Goal: Navigation & Orientation: Locate item on page

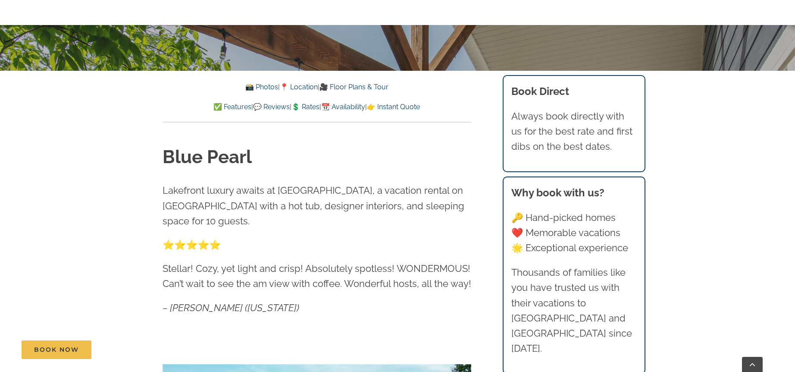
scroll to position [326, 0]
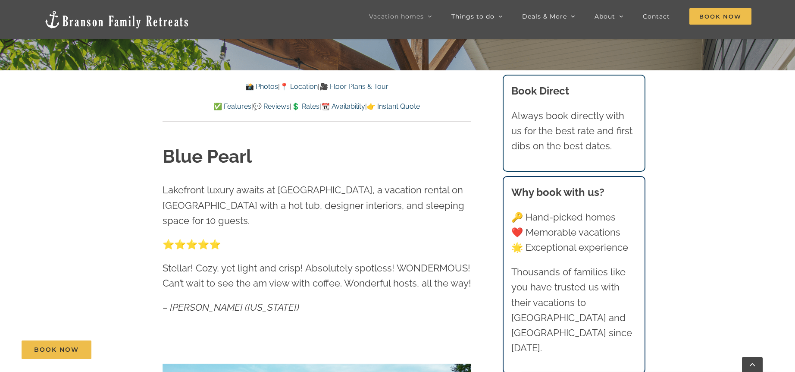
click at [252, 90] on link "📸 Photos" at bounding box center [261, 86] width 33 height 8
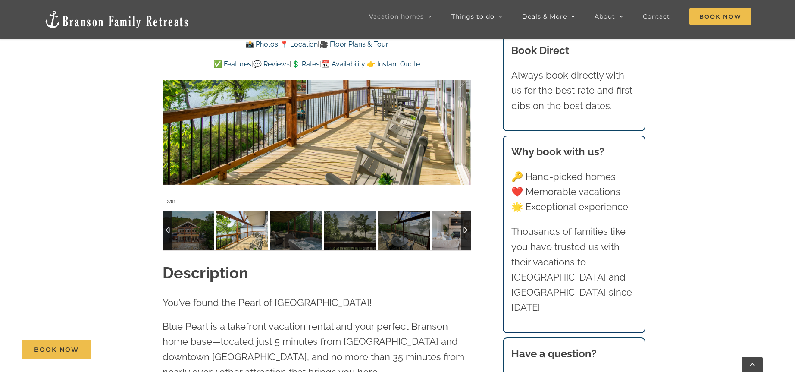
scroll to position [686, 0]
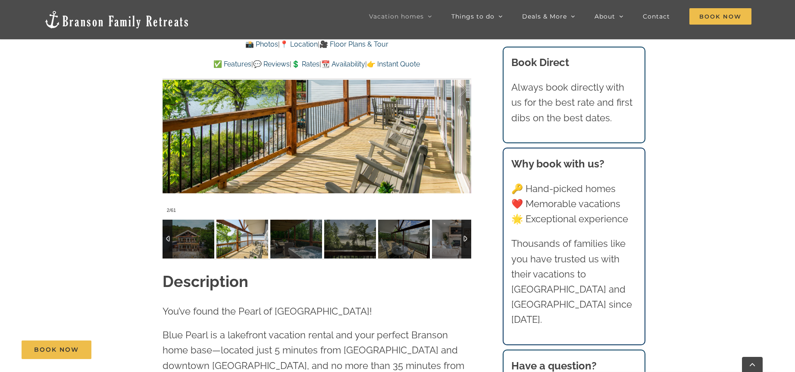
click at [464, 235] on div at bounding box center [466, 238] width 10 height 39
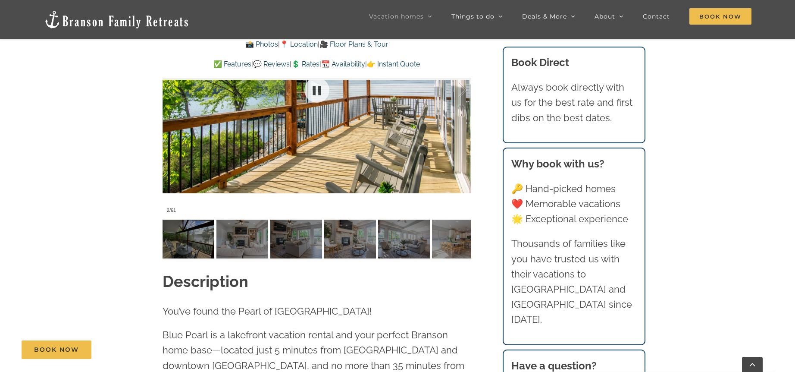
click at [456, 125] on div at bounding box center [317, 89] width 309 height 253
click at [455, 125] on div at bounding box center [317, 89] width 309 height 253
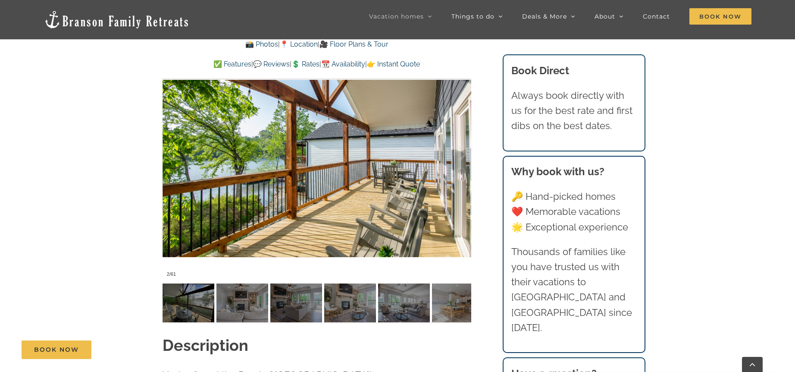
scroll to position [614, 0]
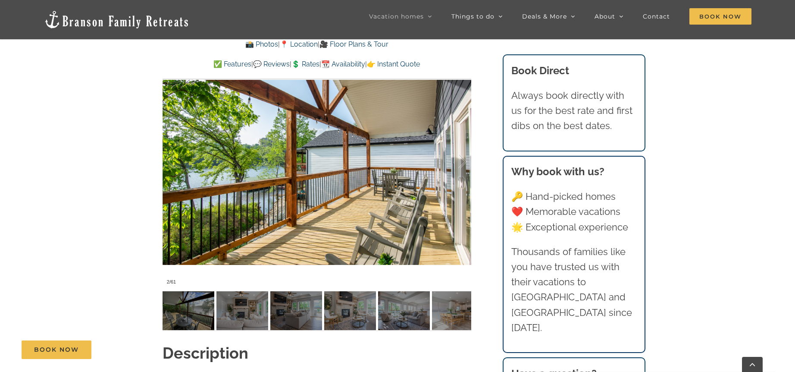
click at [431, 178] on div at bounding box center [317, 161] width 309 height 253
click at [458, 161] on div at bounding box center [453, 161] width 27 height 53
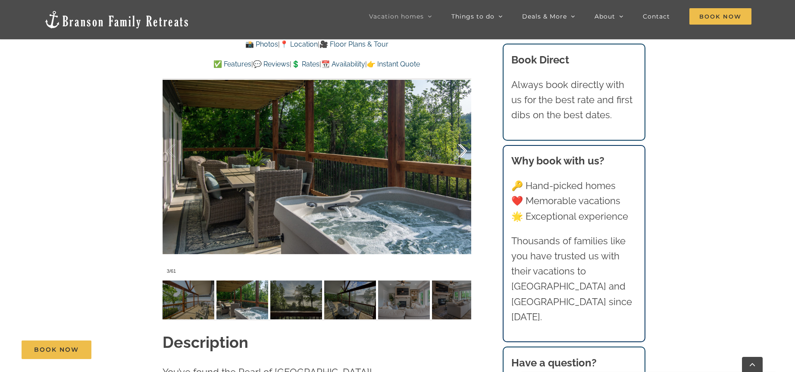
click at [461, 161] on div at bounding box center [453, 150] width 27 height 53
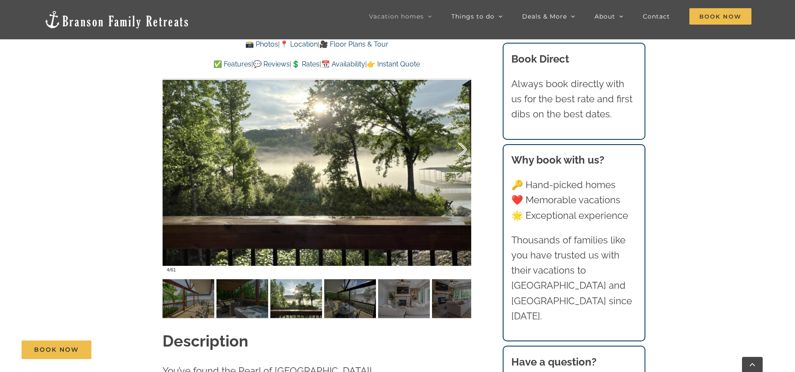
click at [461, 161] on div at bounding box center [453, 149] width 27 height 53
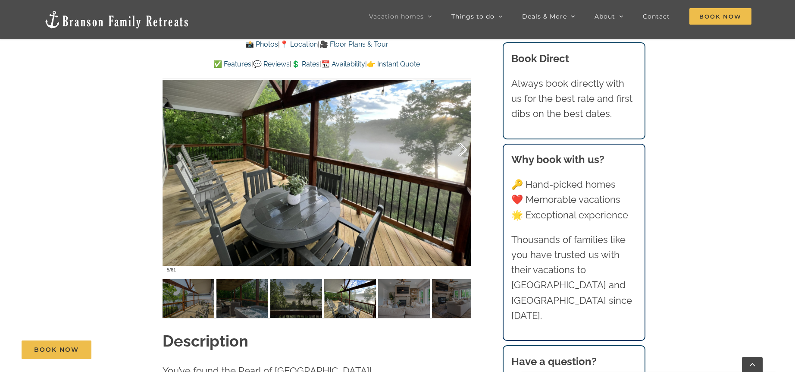
click at [460, 153] on div at bounding box center [453, 149] width 27 height 53
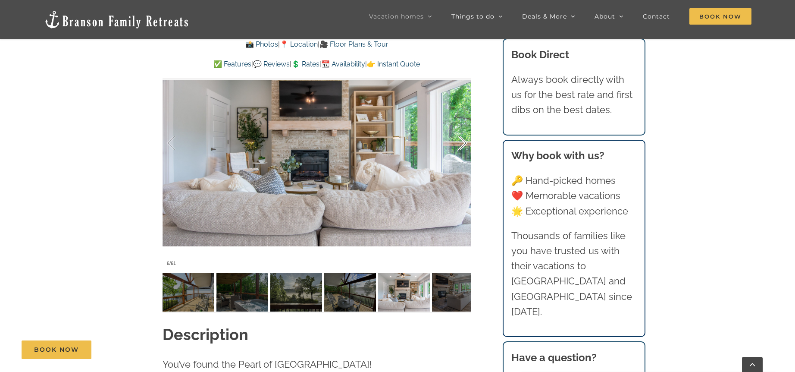
click at [460, 153] on div at bounding box center [453, 142] width 27 height 53
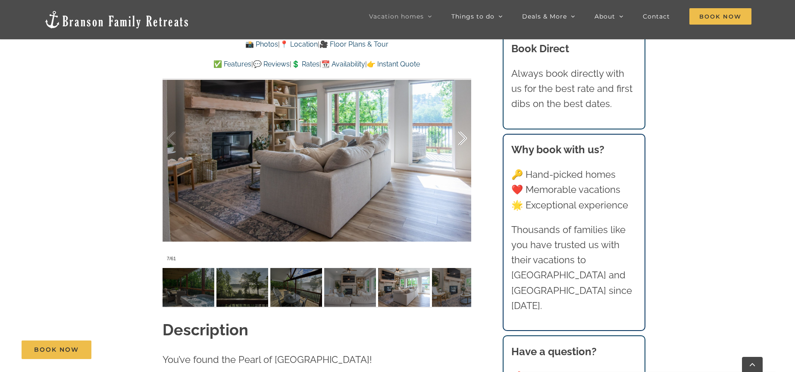
click at [460, 153] on div at bounding box center [453, 138] width 27 height 53
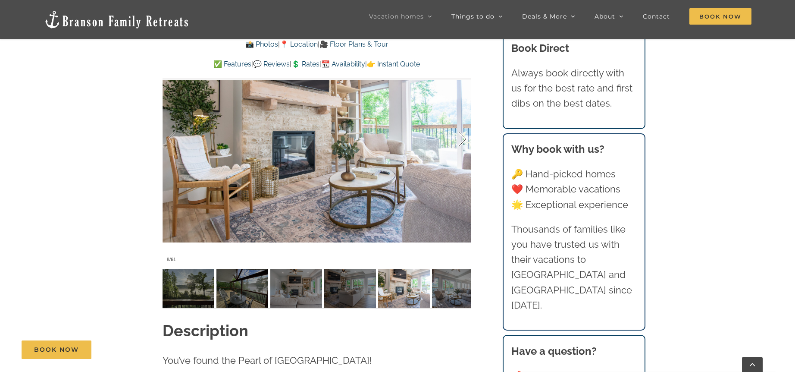
click at [462, 140] on div at bounding box center [453, 139] width 27 height 53
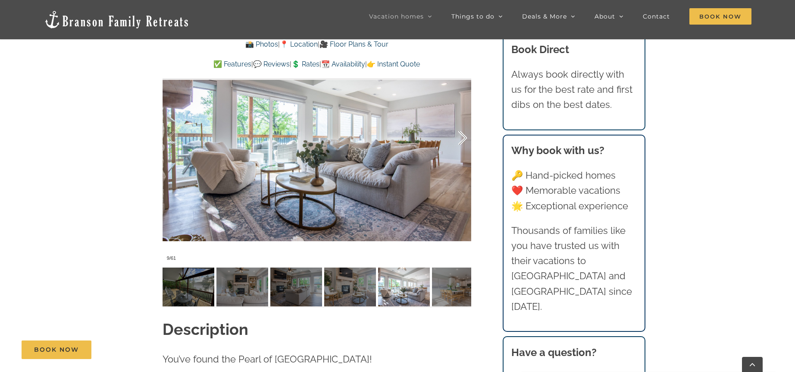
click at [462, 140] on div at bounding box center [453, 137] width 27 height 53
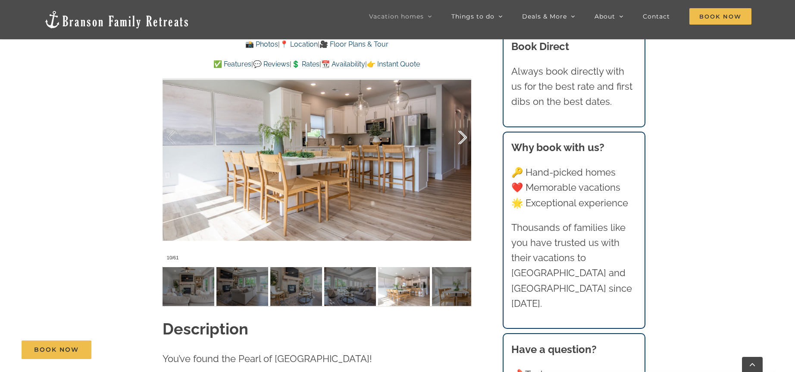
scroll to position [638, 0]
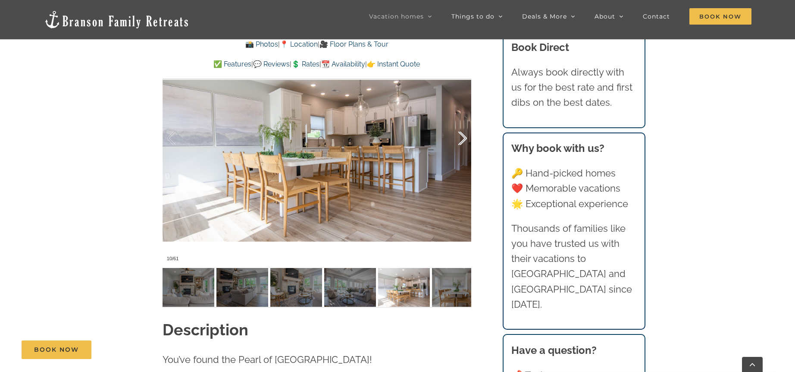
click at [462, 140] on div at bounding box center [453, 138] width 27 height 53
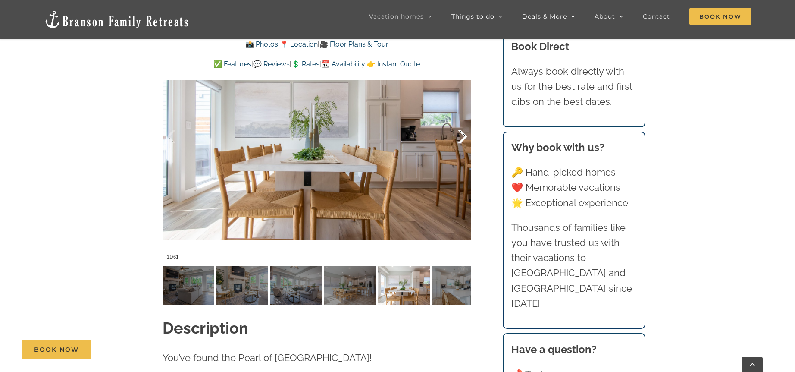
click at [462, 140] on div at bounding box center [453, 136] width 27 height 53
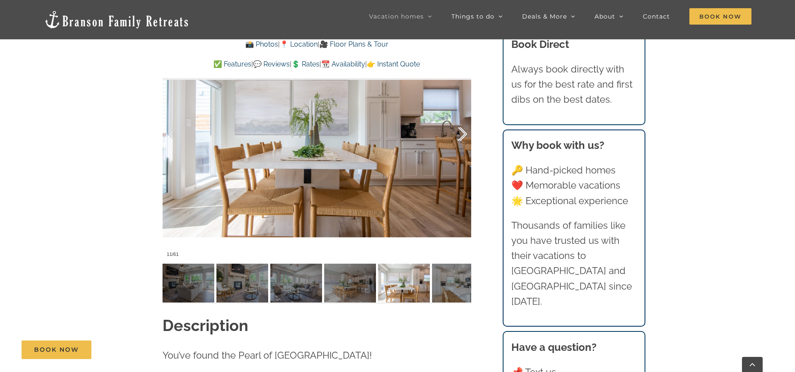
click at [462, 140] on div at bounding box center [453, 133] width 27 height 53
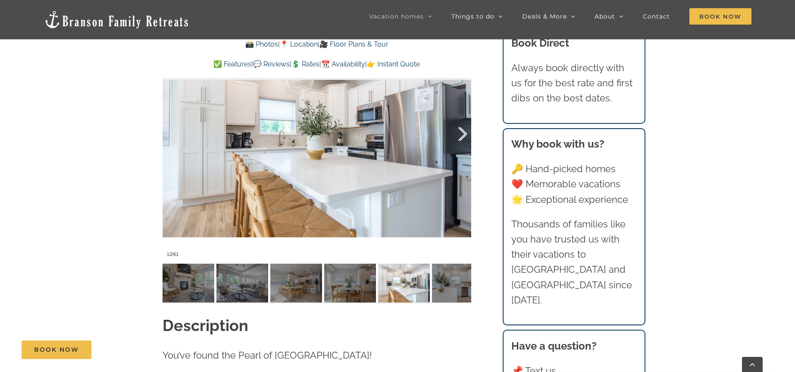
click at [462, 140] on div at bounding box center [453, 133] width 27 height 53
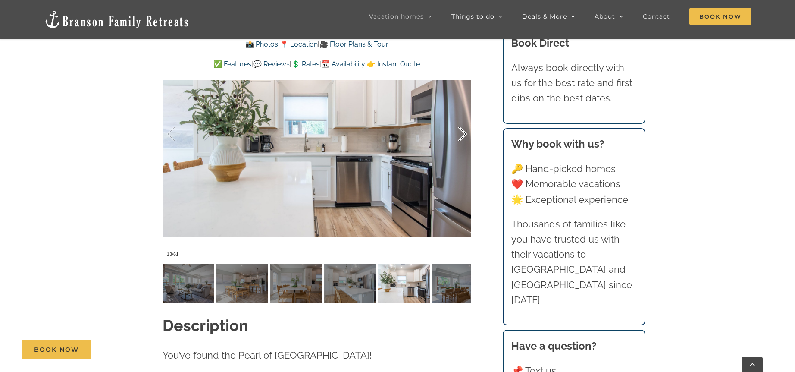
click at [462, 140] on div at bounding box center [453, 133] width 27 height 53
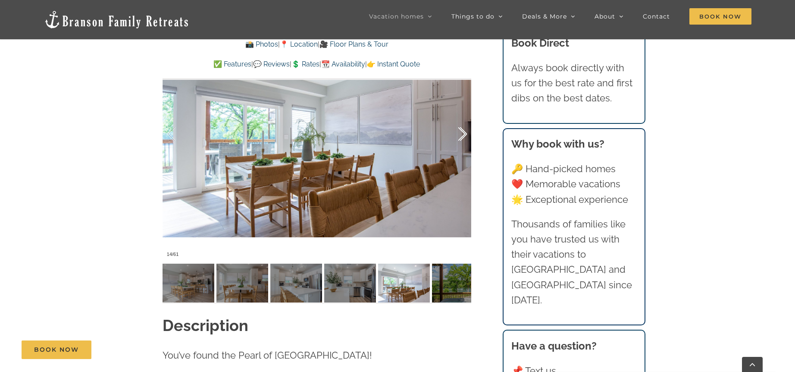
click at [462, 140] on div at bounding box center [453, 133] width 27 height 53
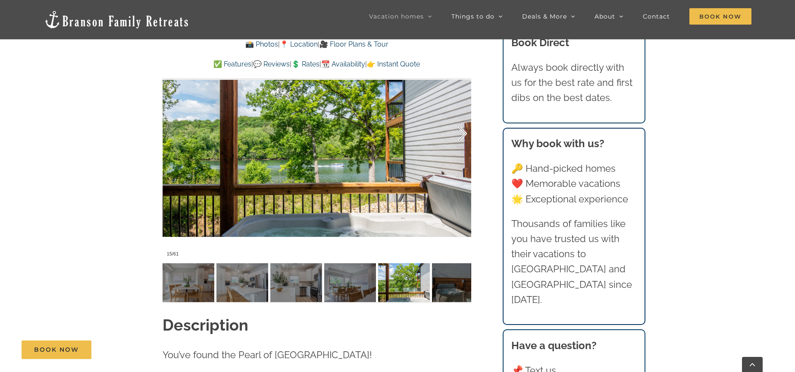
click at [462, 140] on div at bounding box center [453, 133] width 27 height 53
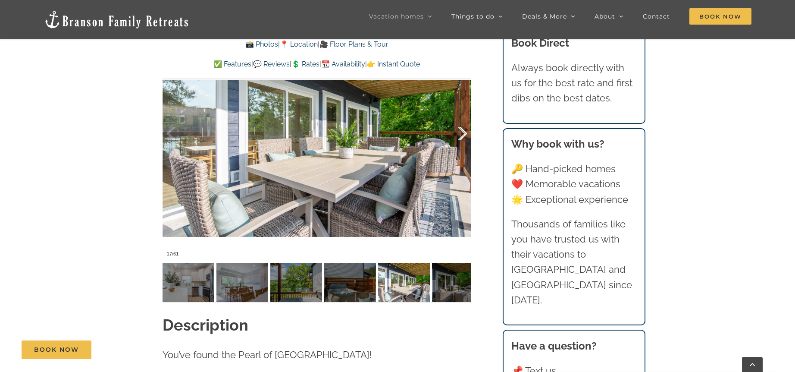
click at [462, 140] on div at bounding box center [453, 133] width 27 height 53
click at [462, 140] on div at bounding box center [453, 132] width 27 height 53
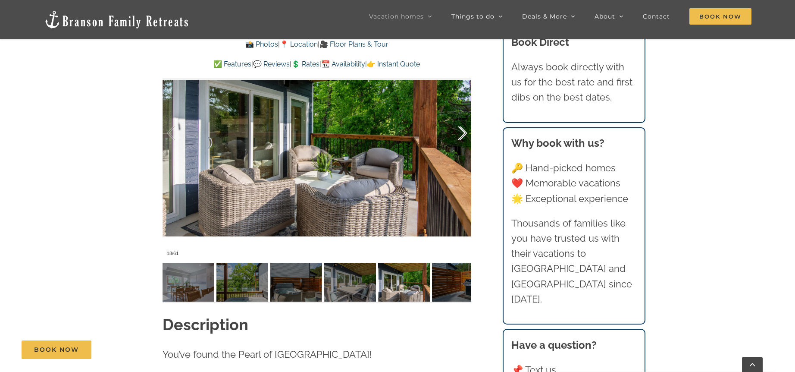
click at [462, 140] on div at bounding box center [453, 132] width 27 height 53
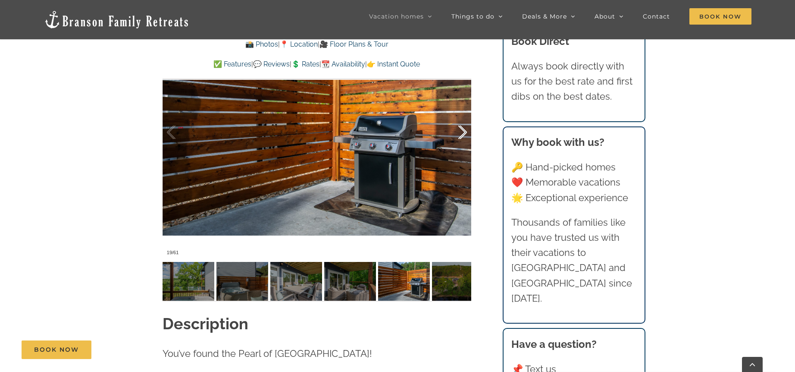
click at [462, 140] on div at bounding box center [453, 132] width 27 height 53
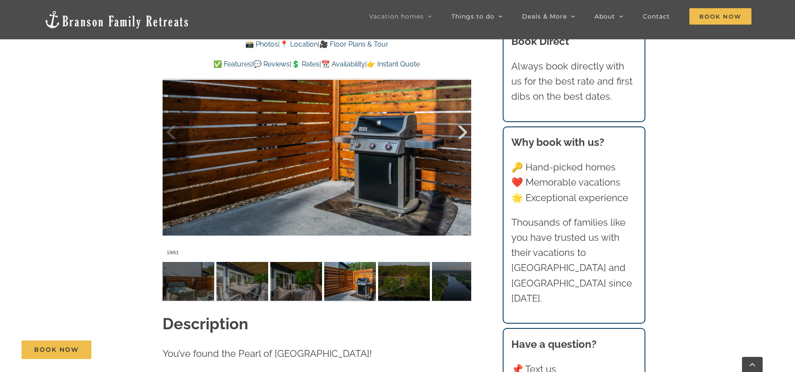
click at [462, 140] on div at bounding box center [453, 132] width 27 height 53
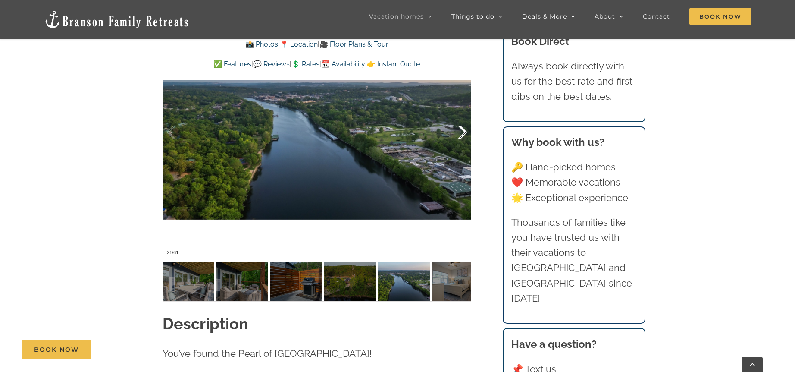
click at [462, 140] on div at bounding box center [453, 132] width 27 height 53
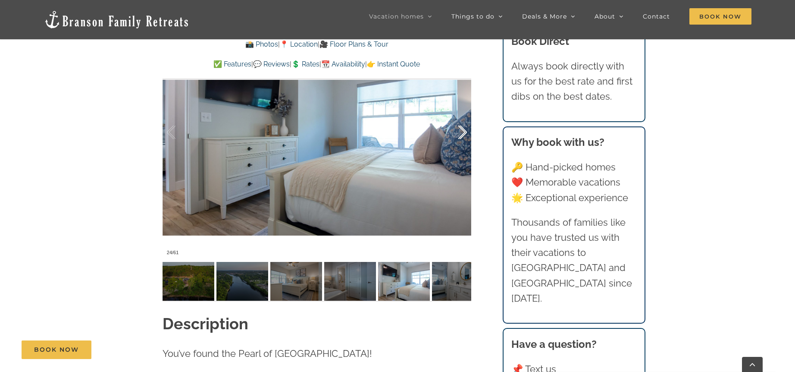
click at [462, 140] on div at bounding box center [453, 132] width 27 height 53
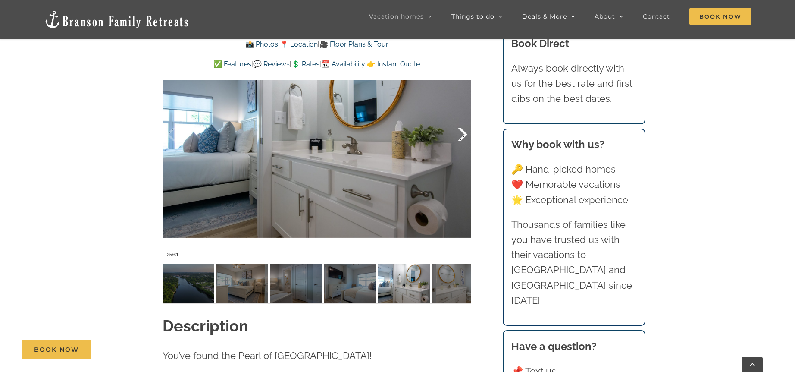
scroll to position [641, 0]
click at [462, 140] on div at bounding box center [453, 134] width 27 height 53
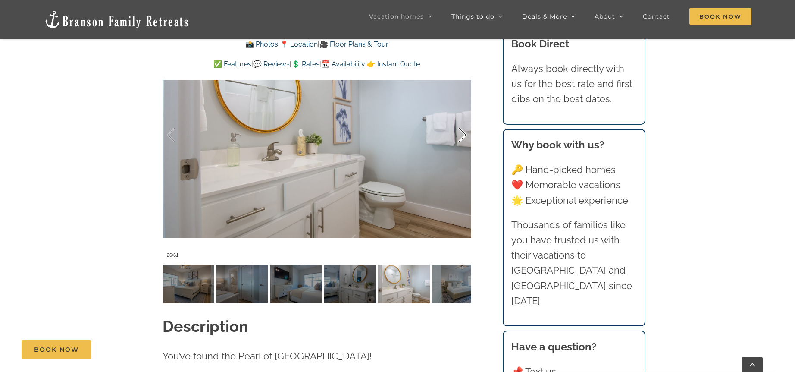
scroll to position [643, 0]
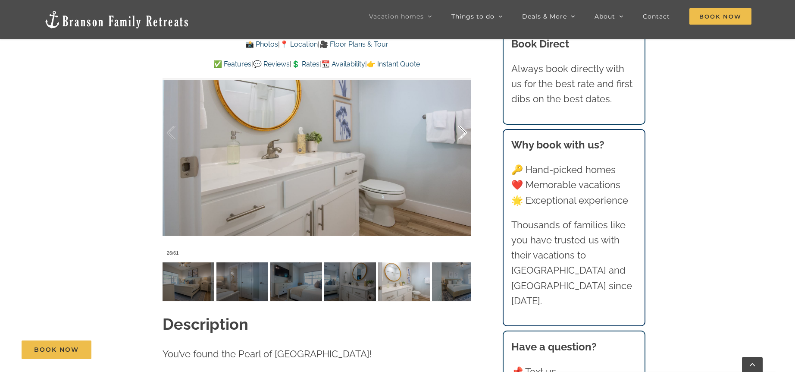
click at [462, 140] on div at bounding box center [453, 132] width 27 height 53
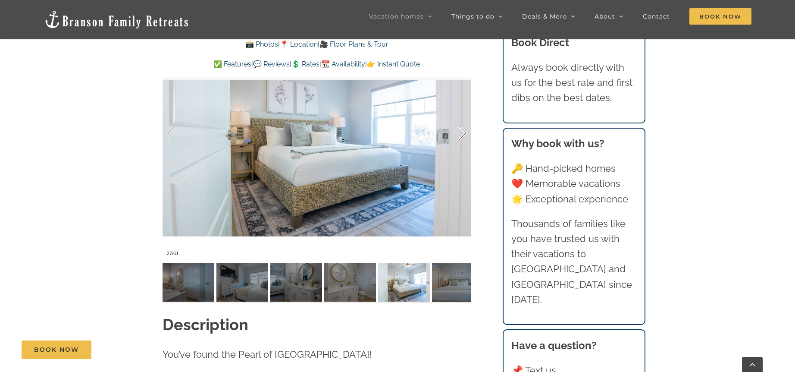
click at [462, 140] on div at bounding box center [453, 132] width 27 height 53
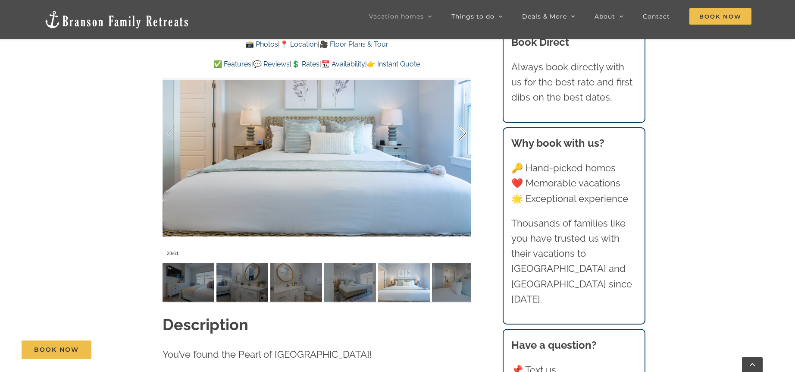
scroll to position [644, 0]
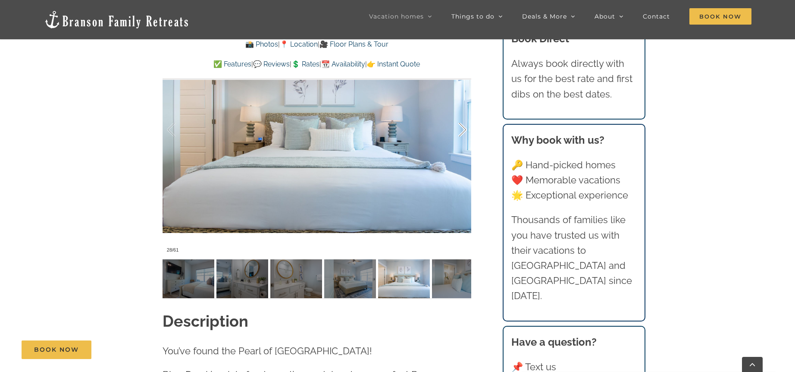
click at [462, 140] on div at bounding box center [453, 129] width 27 height 53
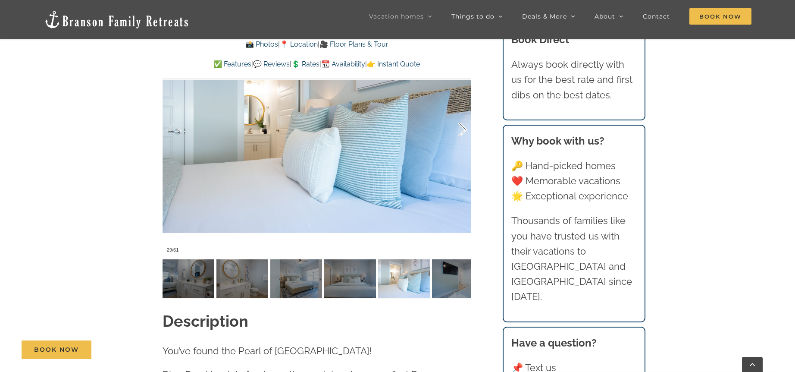
scroll to position [645, 0]
click at [462, 140] on div at bounding box center [453, 130] width 27 height 53
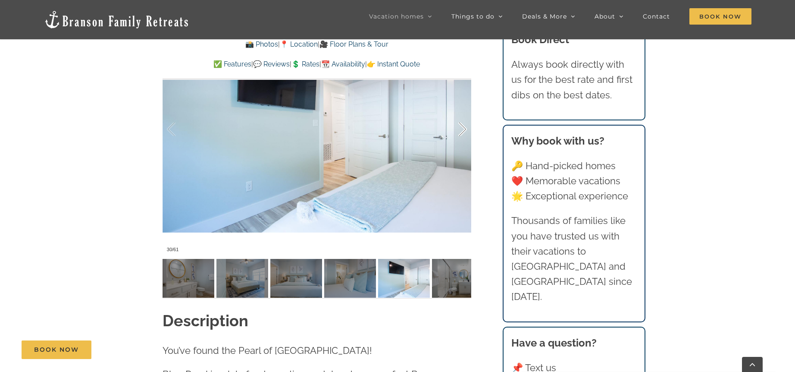
click at [462, 140] on div at bounding box center [453, 129] width 27 height 53
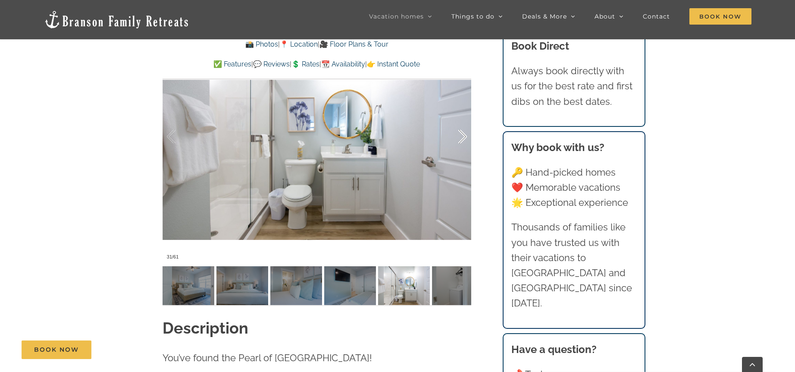
scroll to position [638, 0]
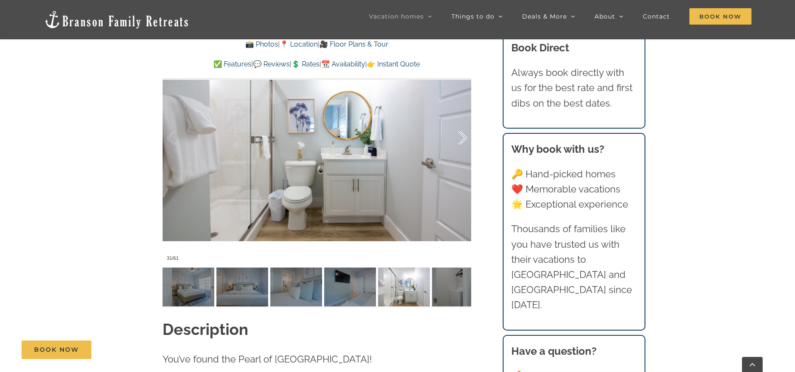
click at [465, 137] on div at bounding box center [453, 137] width 27 height 53
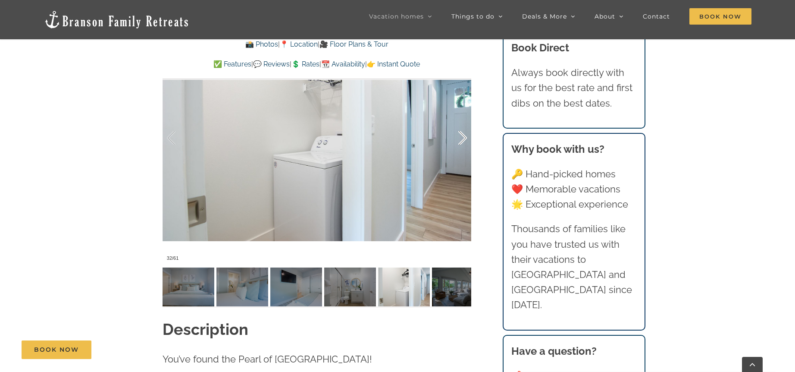
click at [465, 137] on div at bounding box center [453, 137] width 27 height 53
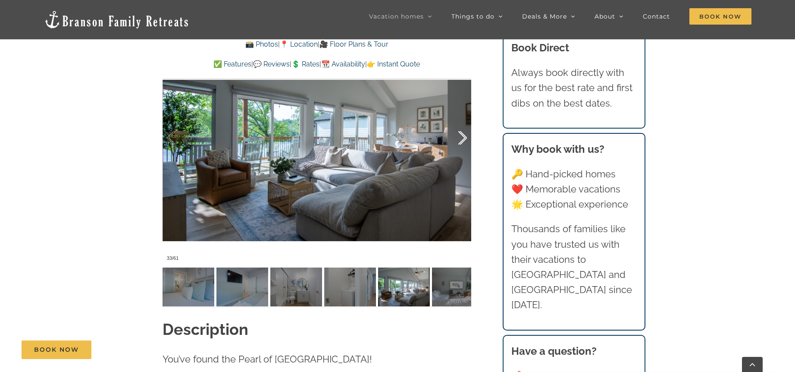
click at [465, 137] on div at bounding box center [453, 137] width 27 height 53
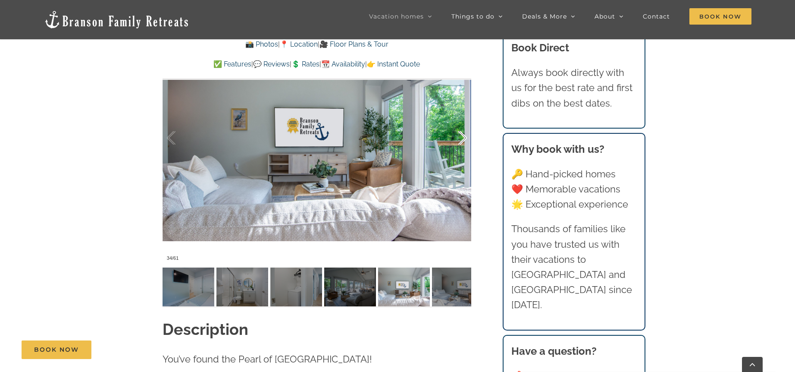
click at [465, 137] on div at bounding box center [453, 137] width 27 height 53
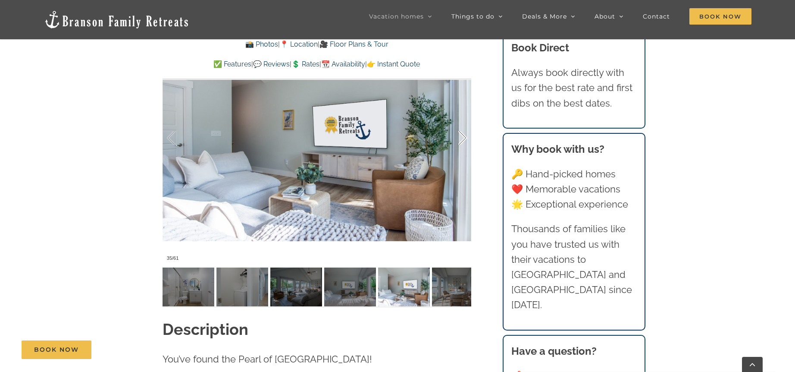
click at [465, 137] on div at bounding box center [453, 137] width 27 height 53
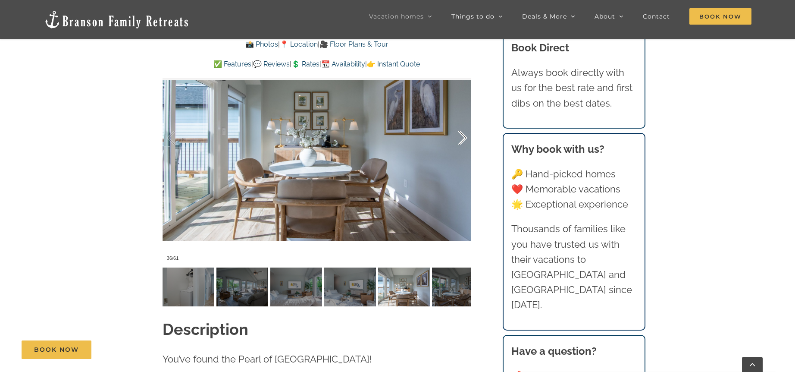
click at [465, 137] on div at bounding box center [453, 137] width 27 height 53
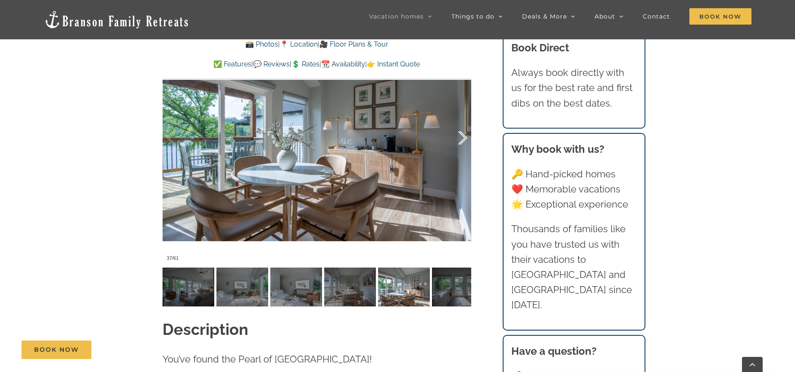
click at [465, 137] on div at bounding box center [453, 137] width 27 height 53
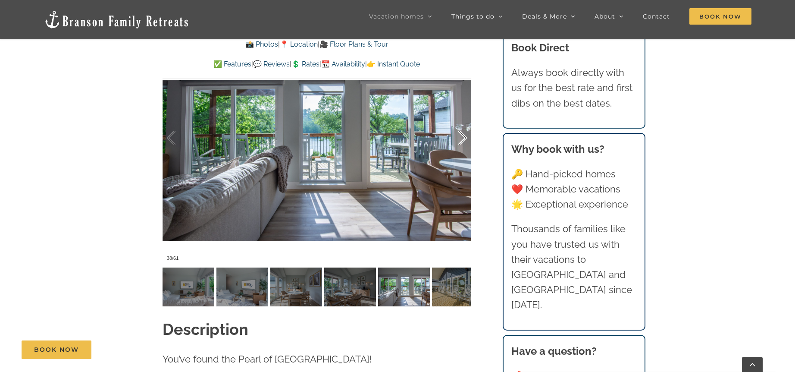
click at [465, 137] on div at bounding box center [453, 137] width 27 height 53
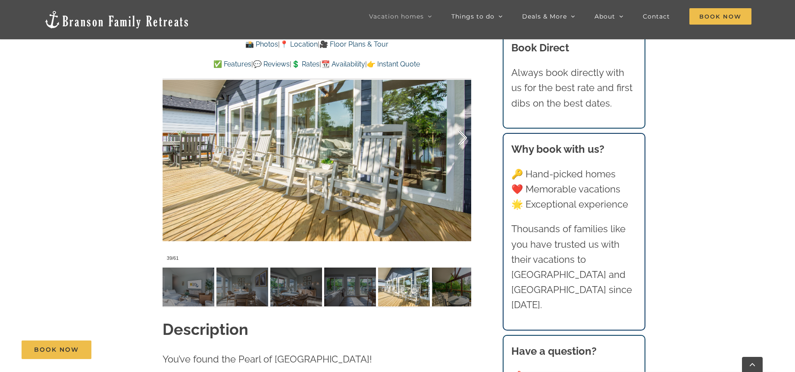
click at [461, 142] on div at bounding box center [453, 137] width 27 height 53
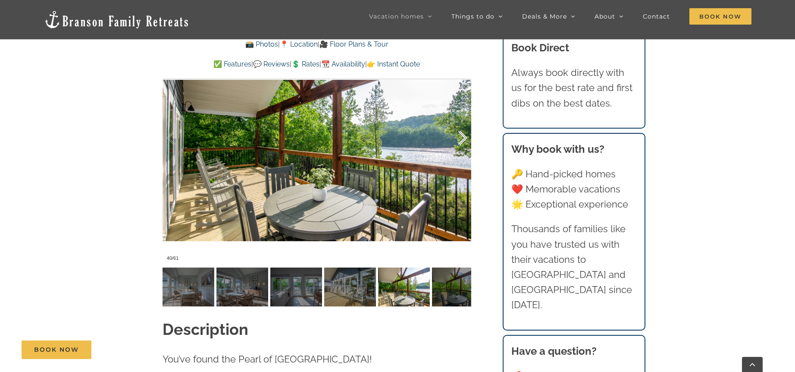
click at [461, 142] on div at bounding box center [453, 137] width 27 height 53
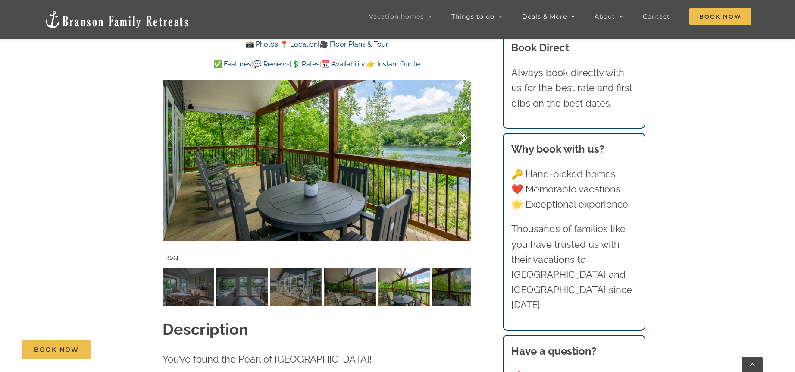
click at [461, 142] on div at bounding box center [453, 137] width 27 height 53
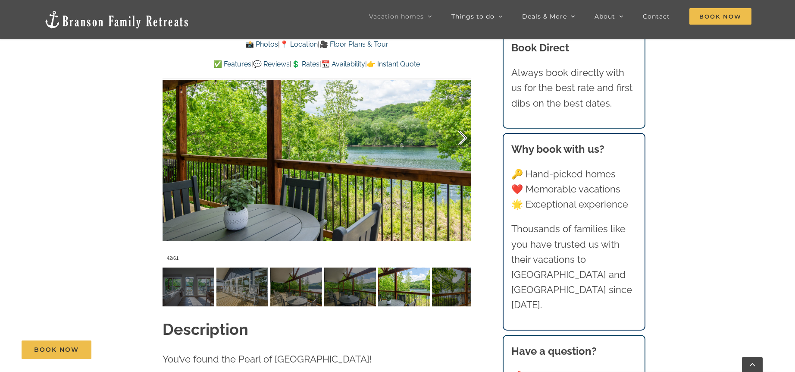
click at [461, 142] on div at bounding box center [453, 137] width 27 height 53
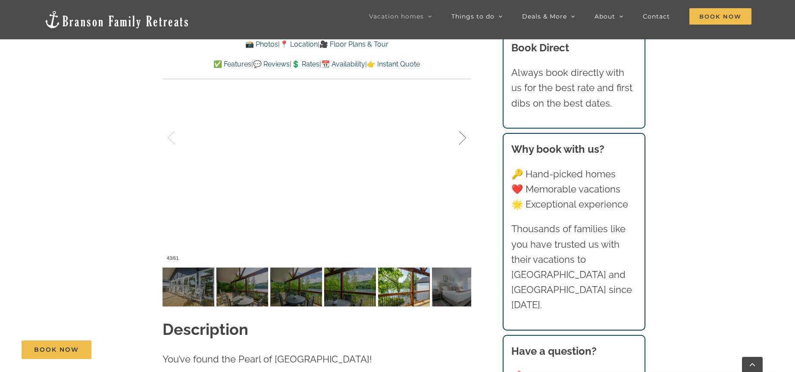
click at [461, 142] on div at bounding box center [453, 137] width 27 height 53
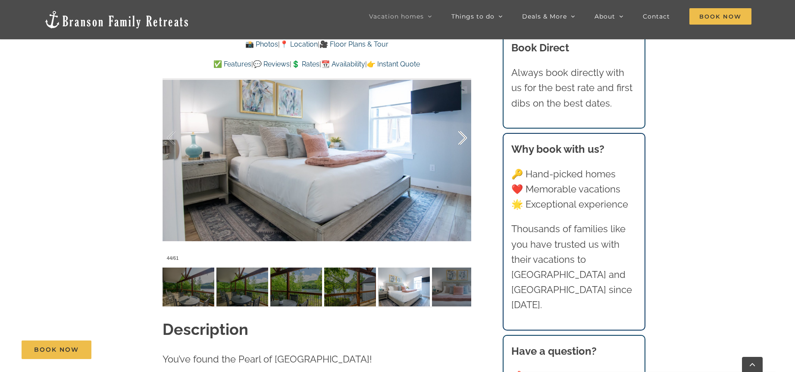
click at [461, 142] on div at bounding box center [453, 137] width 27 height 53
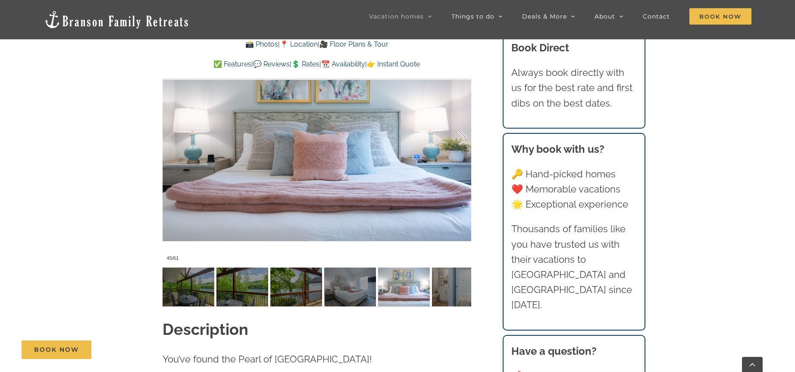
click at [461, 142] on div at bounding box center [453, 137] width 27 height 53
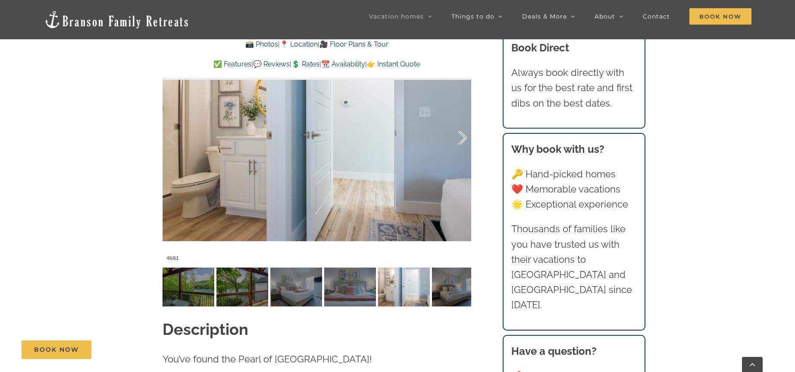
click at [461, 137] on div at bounding box center [453, 137] width 27 height 53
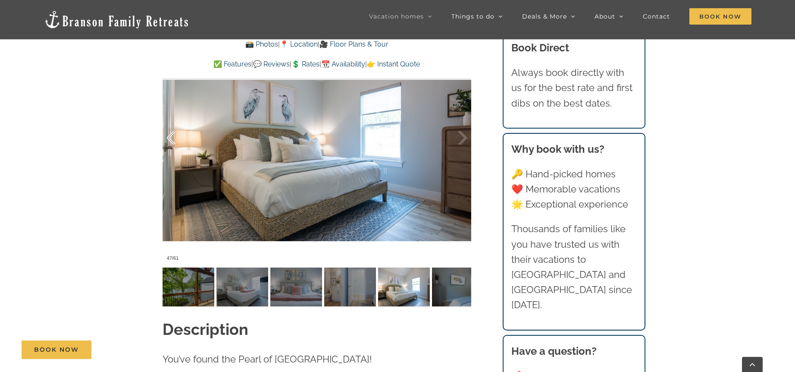
click at [173, 137] on div at bounding box center [180, 137] width 27 height 53
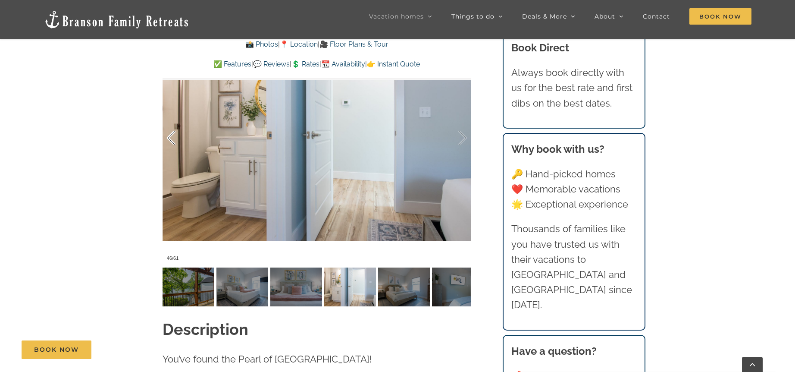
click at [171, 137] on div at bounding box center [180, 137] width 27 height 53
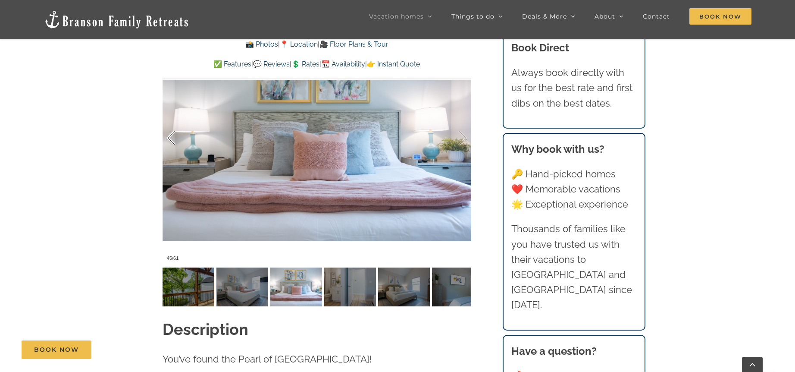
click at [171, 137] on div at bounding box center [180, 137] width 27 height 53
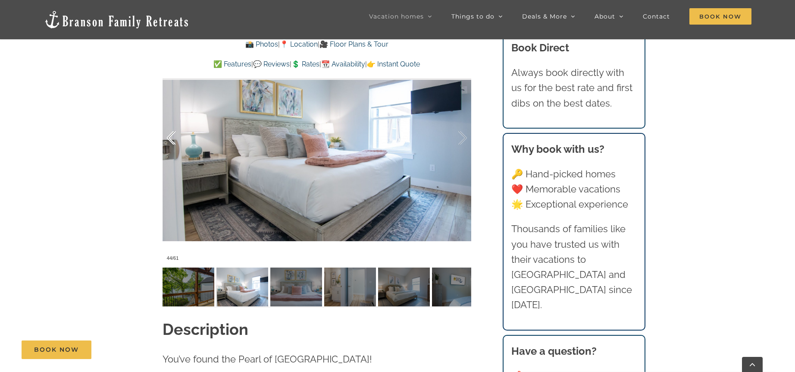
click at [171, 137] on div at bounding box center [180, 137] width 27 height 53
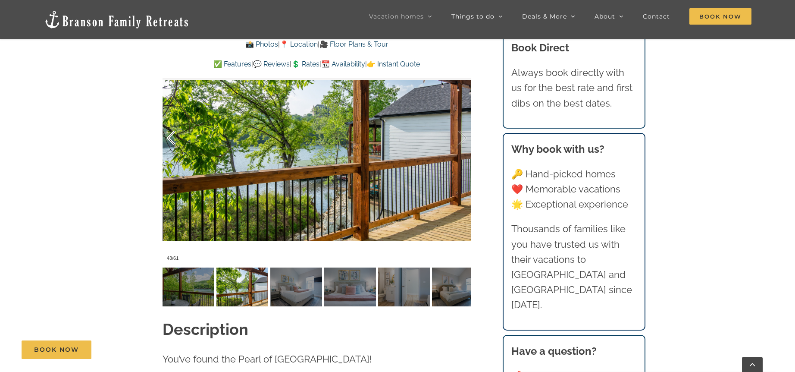
click at [171, 137] on div at bounding box center [180, 137] width 27 height 53
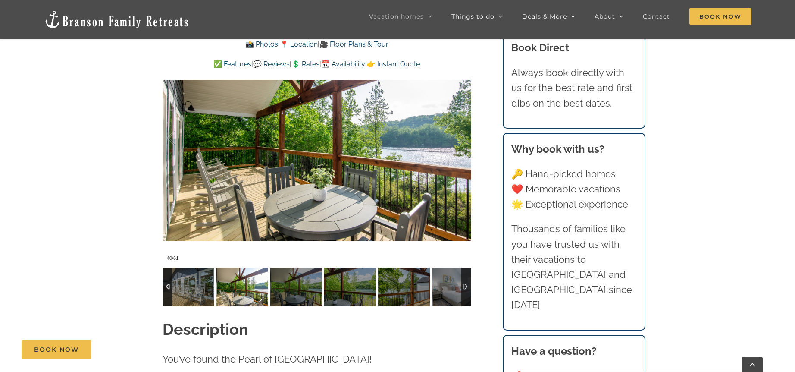
click at [169, 287] on div at bounding box center [168, 286] width 10 height 39
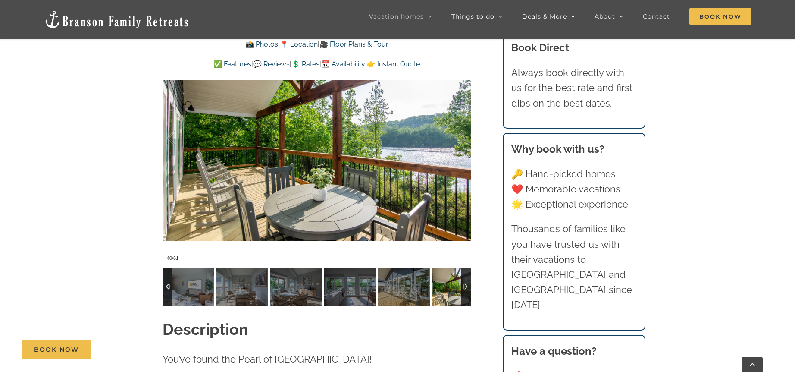
click at [169, 287] on div at bounding box center [168, 286] width 10 height 39
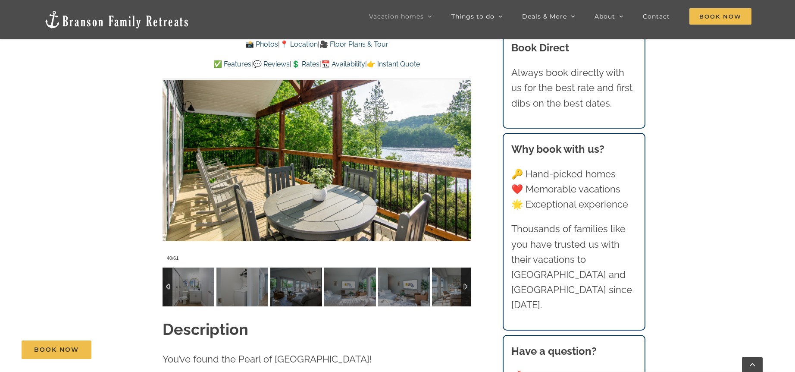
click at [169, 287] on div at bounding box center [168, 286] width 10 height 39
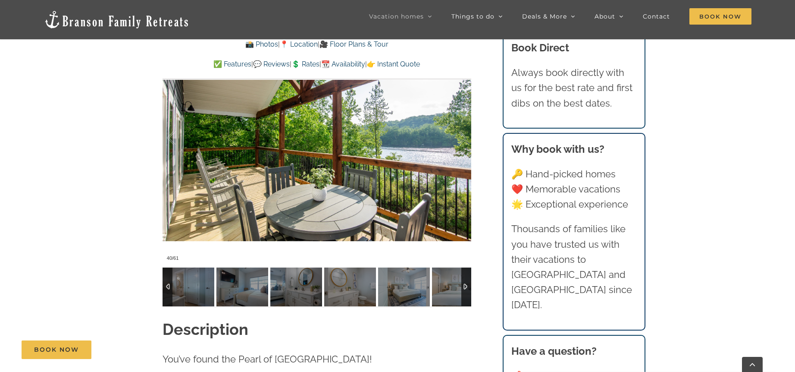
click at [169, 287] on div at bounding box center [168, 286] width 10 height 39
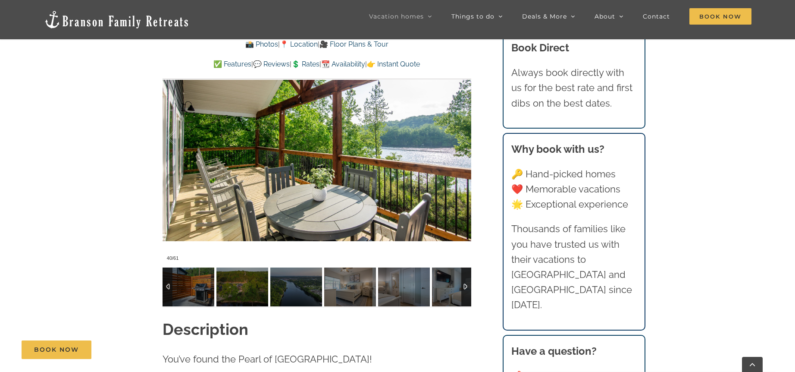
click at [169, 287] on div at bounding box center [168, 286] width 10 height 39
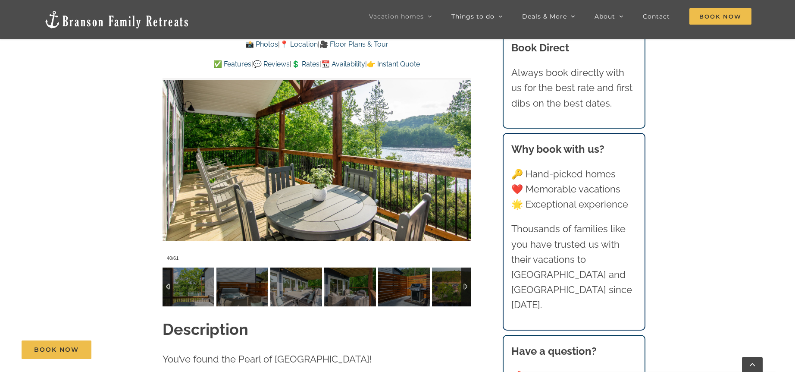
click at [169, 287] on div at bounding box center [168, 286] width 10 height 39
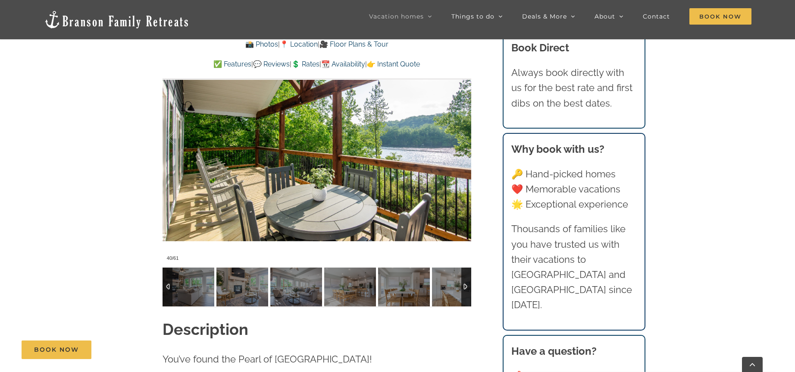
click at [169, 287] on div at bounding box center [168, 286] width 10 height 39
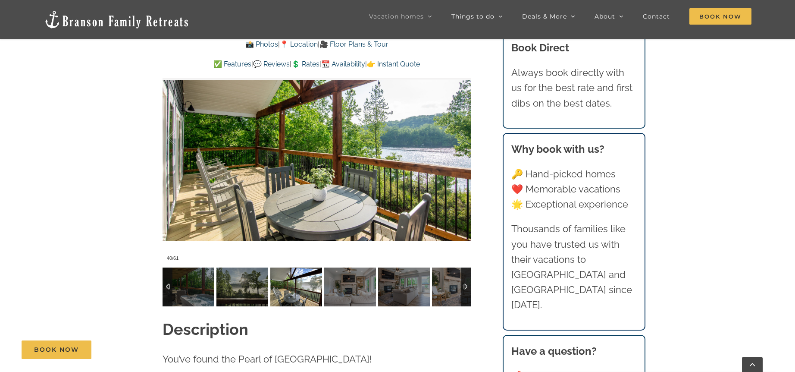
click at [286, 289] on img at bounding box center [296, 286] width 52 height 39
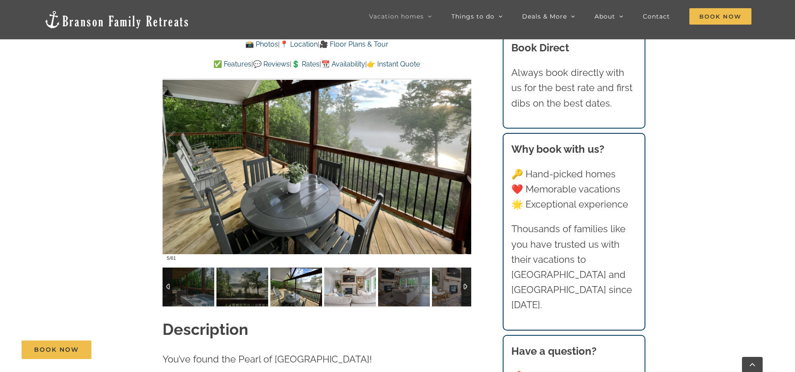
click at [360, 288] on img at bounding box center [350, 286] width 52 height 39
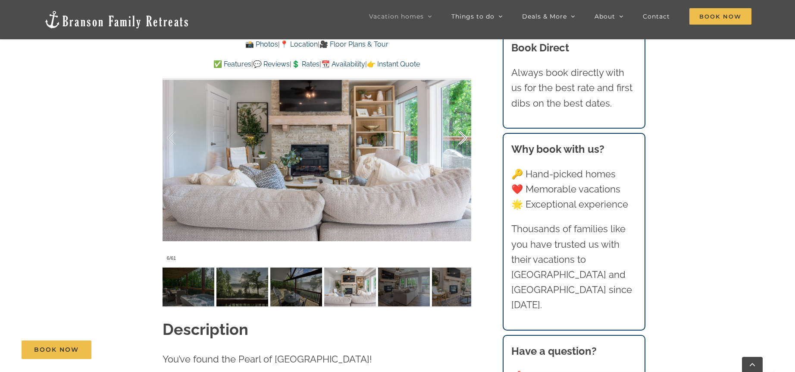
click at [462, 137] on div at bounding box center [453, 137] width 27 height 53
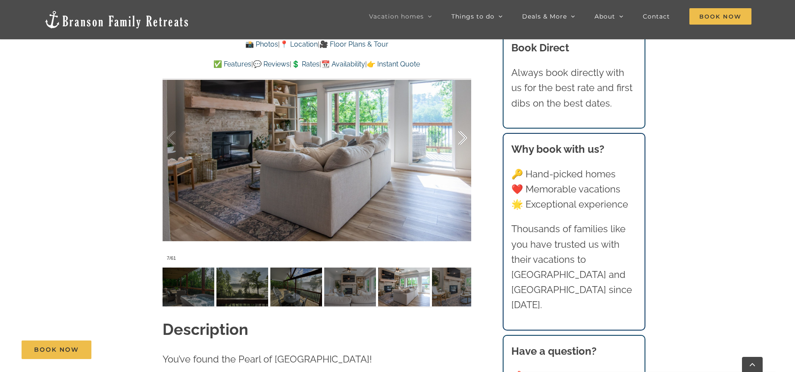
click at [462, 137] on div at bounding box center [453, 137] width 27 height 53
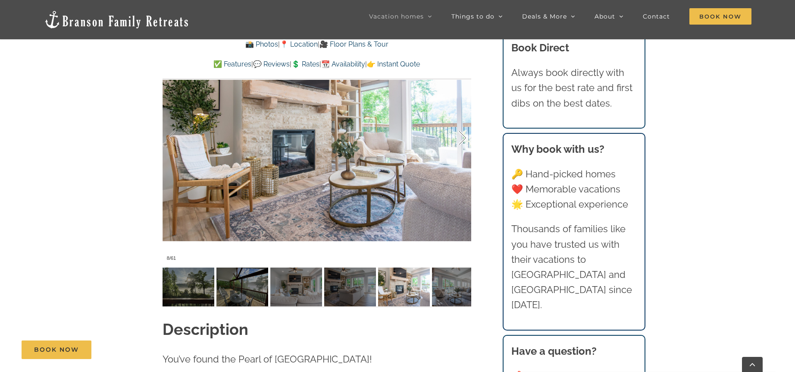
click at [462, 137] on div at bounding box center [453, 137] width 27 height 53
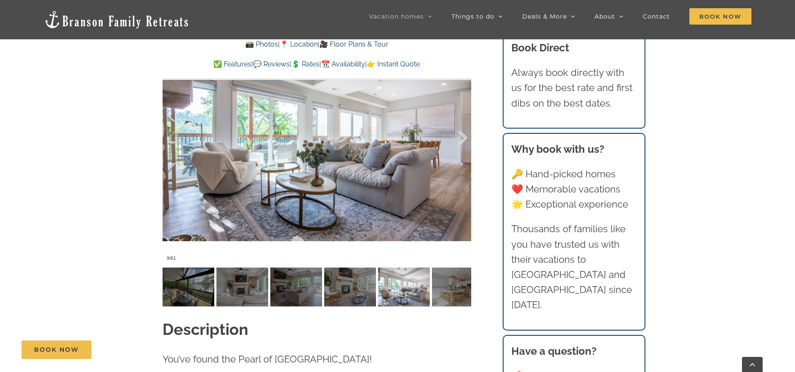
click at [462, 137] on div at bounding box center [453, 137] width 27 height 53
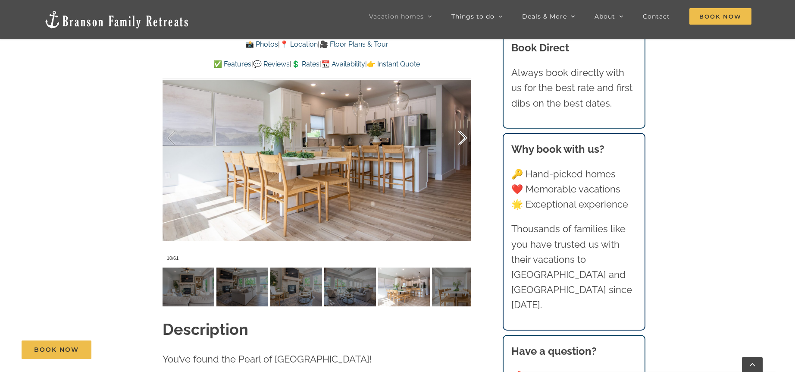
click at [462, 137] on div at bounding box center [453, 137] width 27 height 53
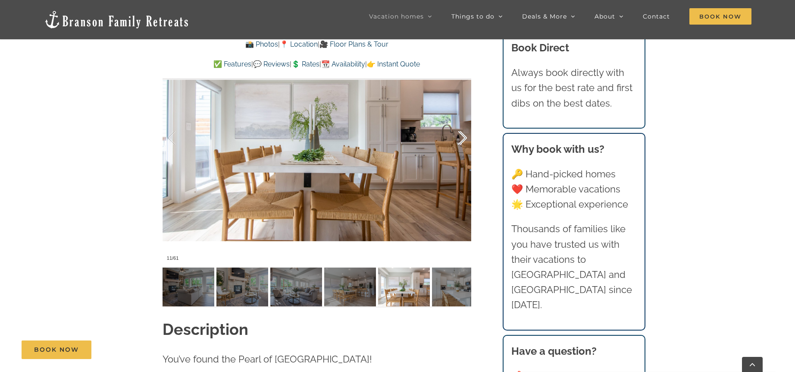
click at [462, 137] on div at bounding box center [453, 137] width 27 height 53
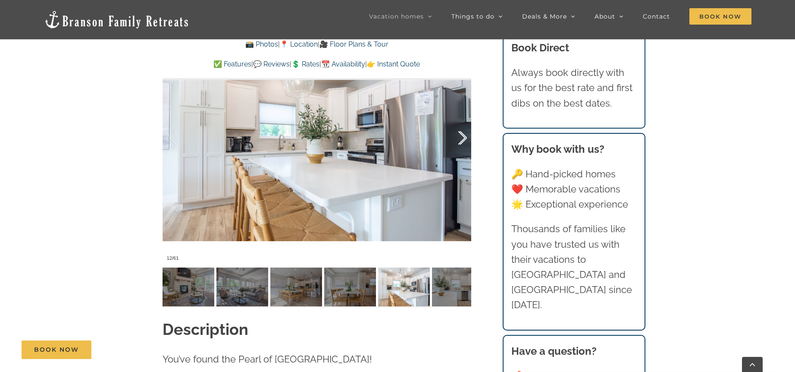
click at [462, 137] on div at bounding box center [453, 137] width 27 height 53
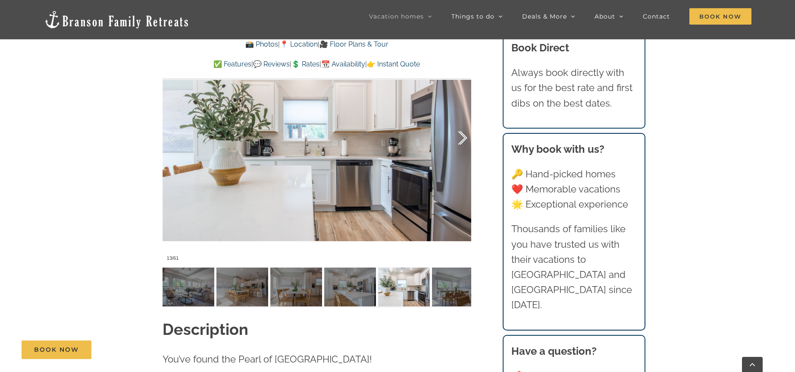
click at [462, 137] on div at bounding box center [453, 137] width 27 height 53
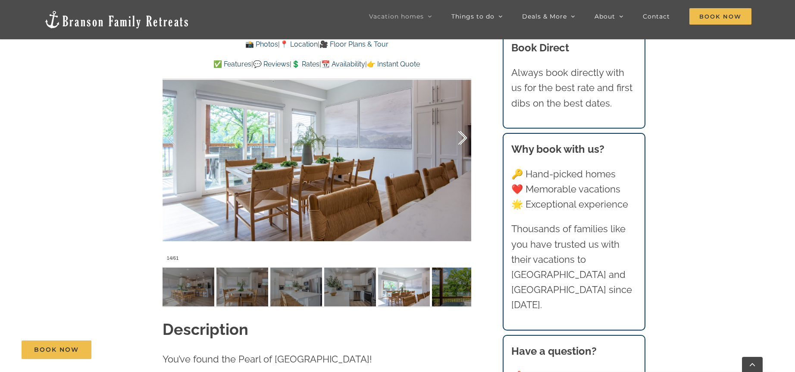
click at [463, 135] on div at bounding box center [453, 137] width 27 height 53
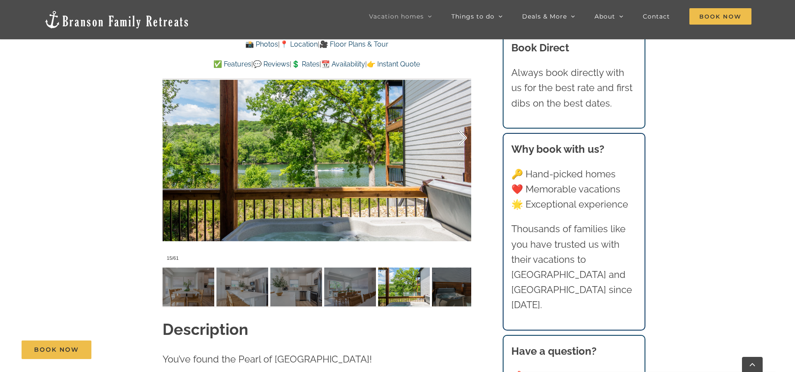
click at [463, 135] on div at bounding box center [453, 137] width 27 height 53
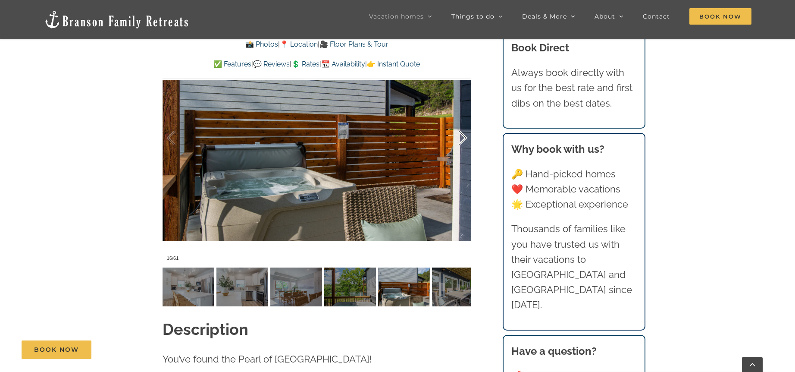
click at [463, 135] on div at bounding box center [453, 137] width 27 height 53
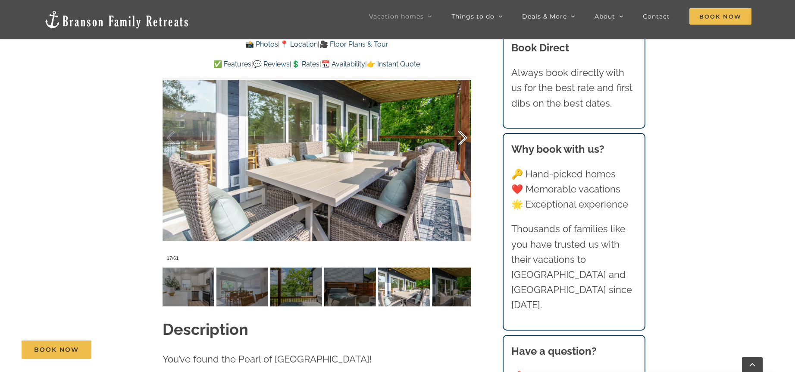
click at [463, 135] on div at bounding box center [453, 137] width 27 height 53
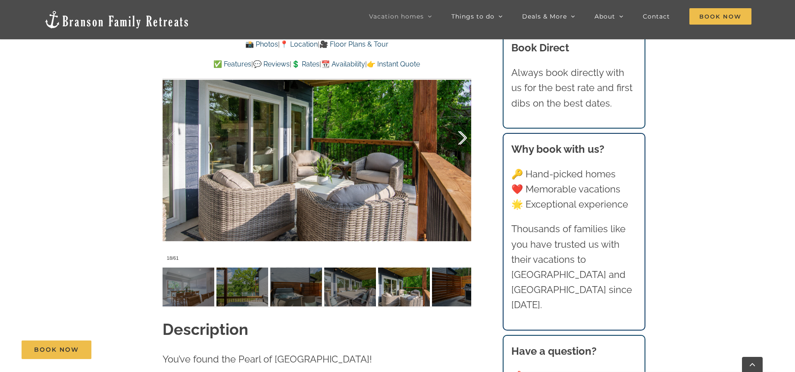
click at [463, 135] on div at bounding box center [453, 137] width 27 height 53
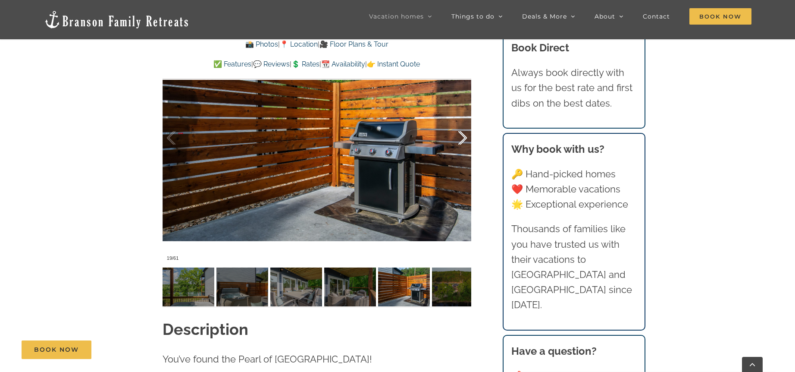
click at [463, 135] on div at bounding box center [453, 137] width 27 height 53
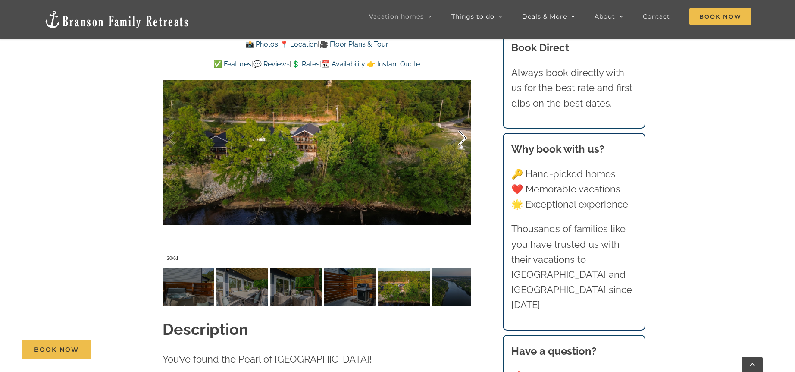
click at [463, 135] on div at bounding box center [453, 137] width 27 height 53
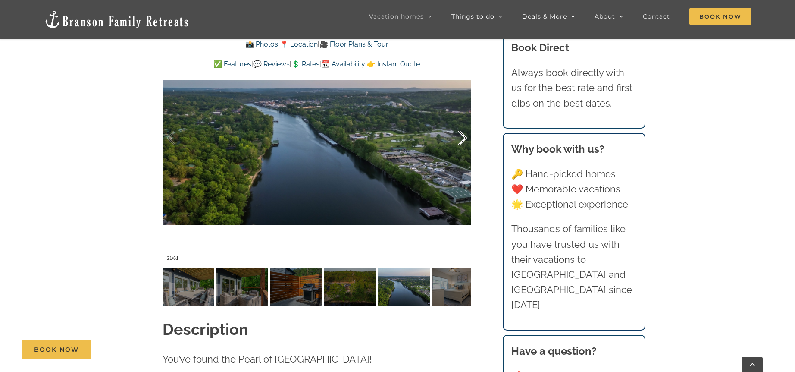
click at [463, 135] on div at bounding box center [453, 137] width 27 height 53
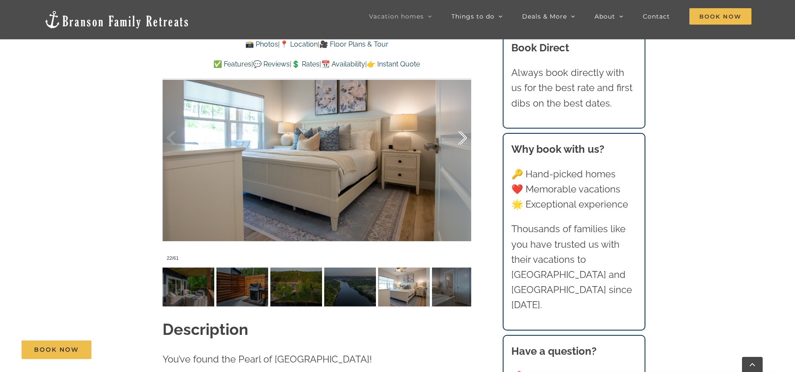
click at [463, 135] on div at bounding box center [453, 137] width 27 height 53
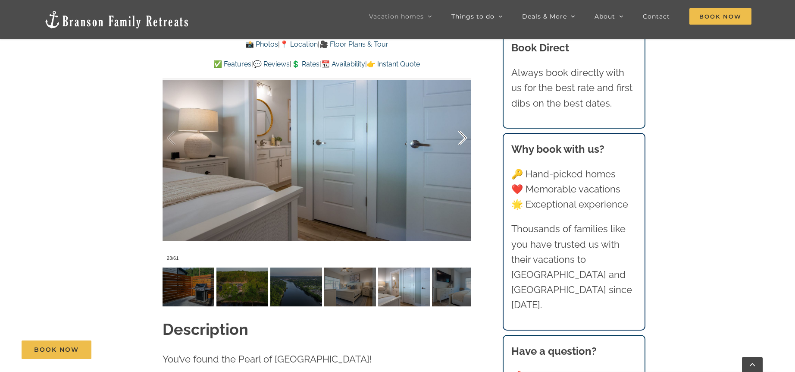
click at [463, 135] on div at bounding box center [453, 137] width 27 height 53
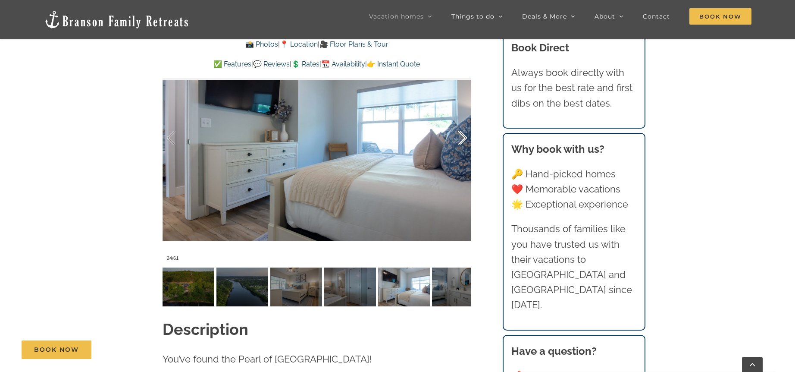
click at [463, 135] on div at bounding box center [453, 137] width 27 height 53
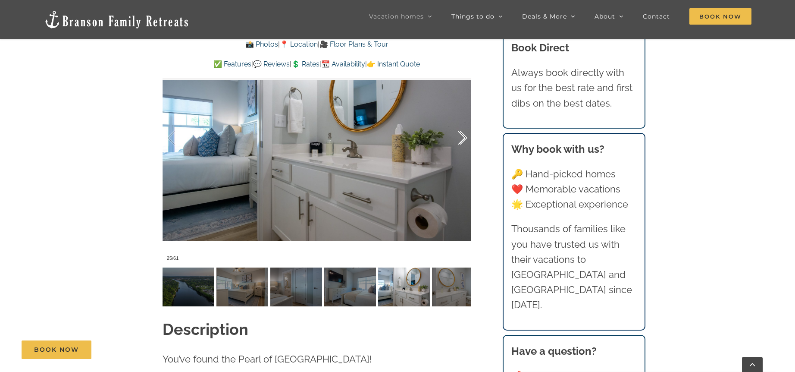
click at [463, 135] on div at bounding box center [453, 137] width 27 height 53
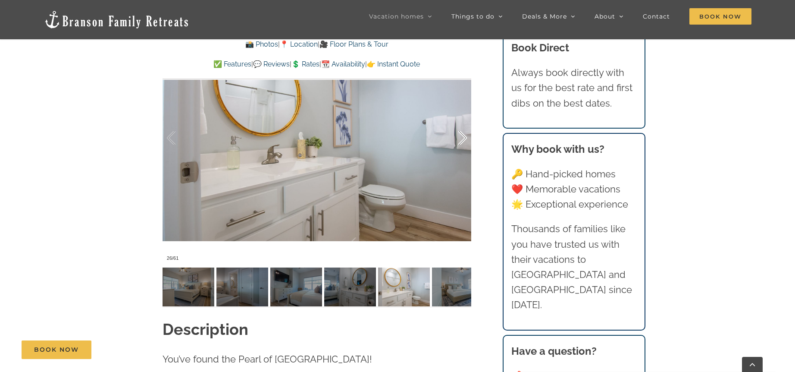
click at [463, 135] on div at bounding box center [453, 137] width 27 height 53
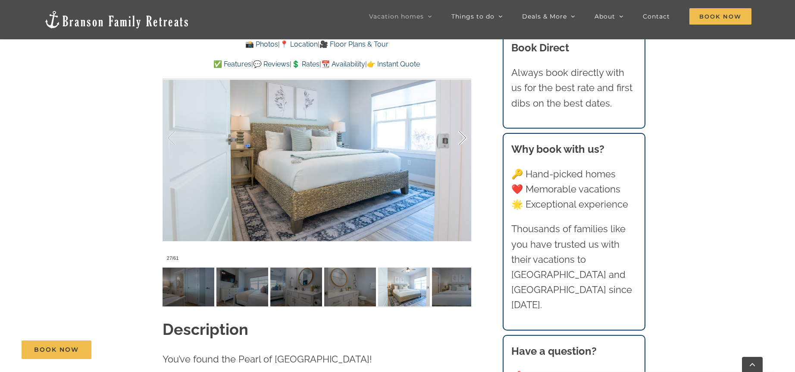
click at [463, 135] on div at bounding box center [453, 137] width 27 height 53
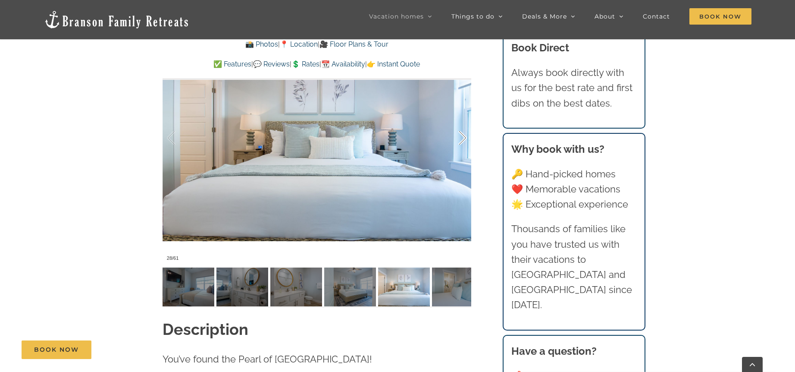
click at [463, 135] on div at bounding box center [453, 137] width 27 height 53
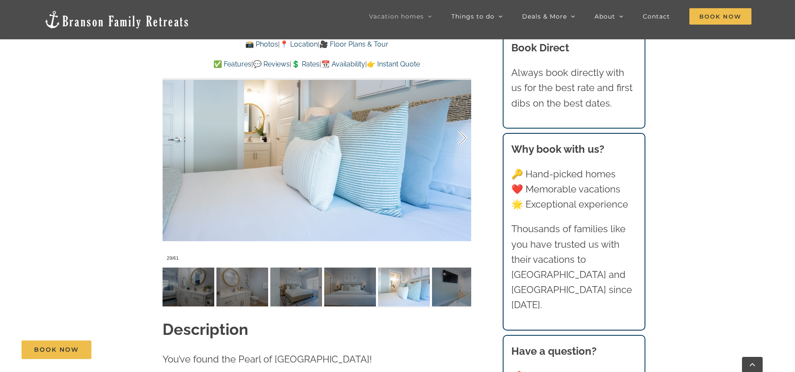
click at [463, 135] on div at bounding box center [453, 137] width 27 height 53
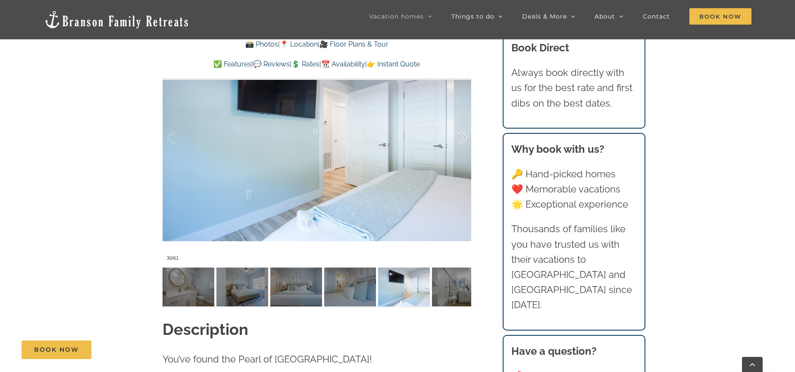
click at [463, 135] on div at bounding box center [453, 137] width 27 height 53
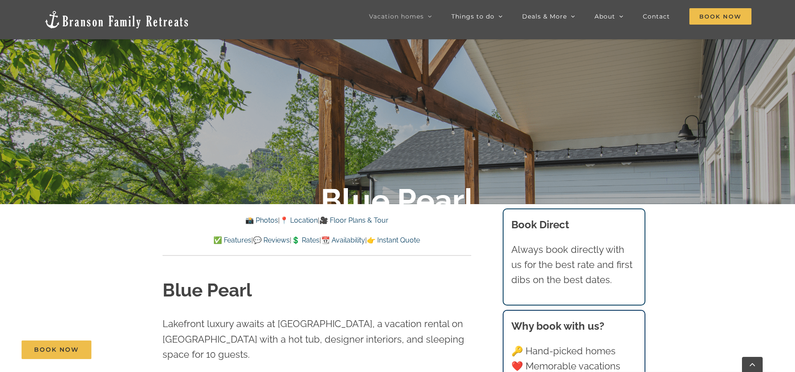
scroll to position [308, 0]
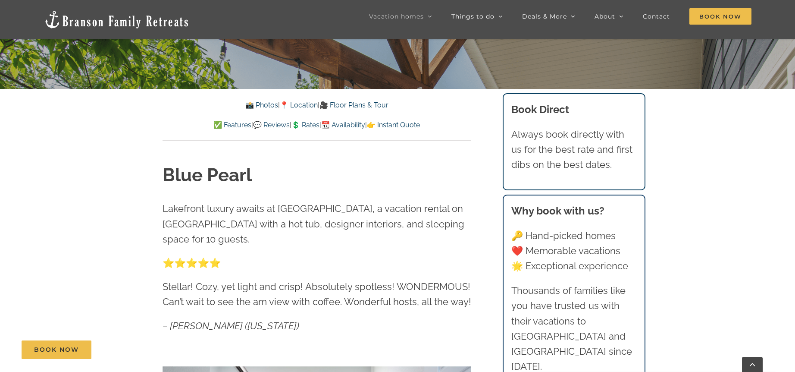
click at [259, 106] on link "📸 Photos" at bounding box center [261, 105] width 33 height 8
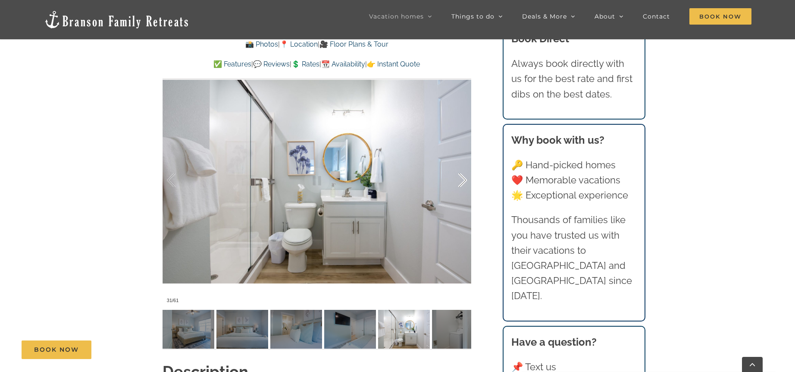
scroll to position [591, 0]
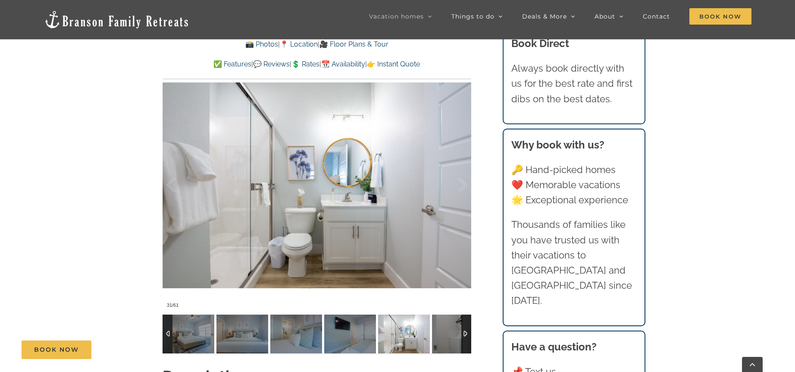
click at [400, 329] on img at bounding box center [404, 333] width 52 height 39
click at [466, 335] on div at bounding box center [466, 333] width 10 height 39
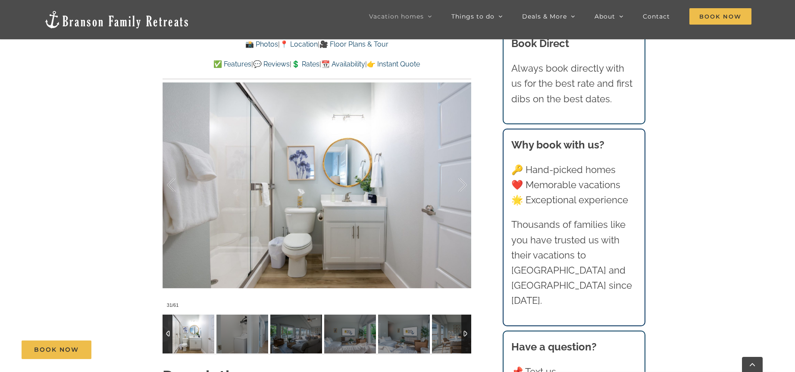
click at [467, 331] on div at bounding box center [466, 333] width 10 height 39
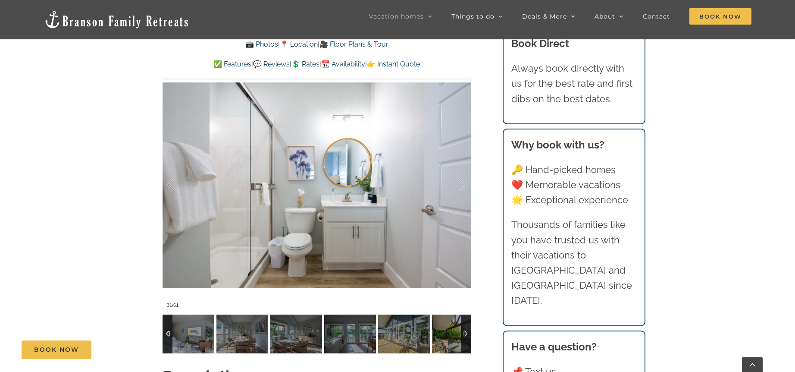
click at [467, 334] on div at bounding box center [466, 333] width 10 height 39
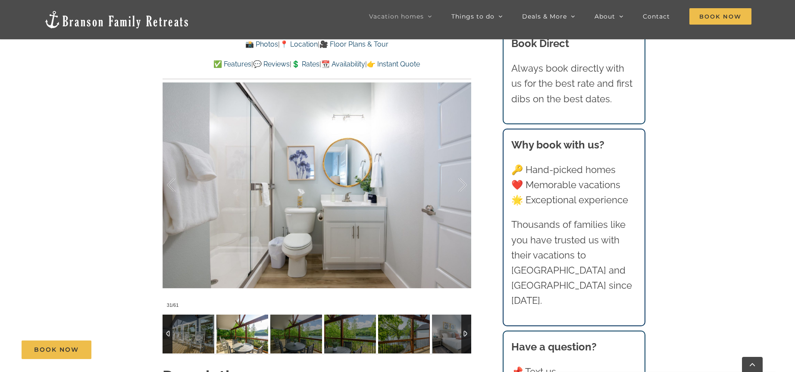
click at [257, 331] on img at bounding box center [242, 333] width 52 height 39
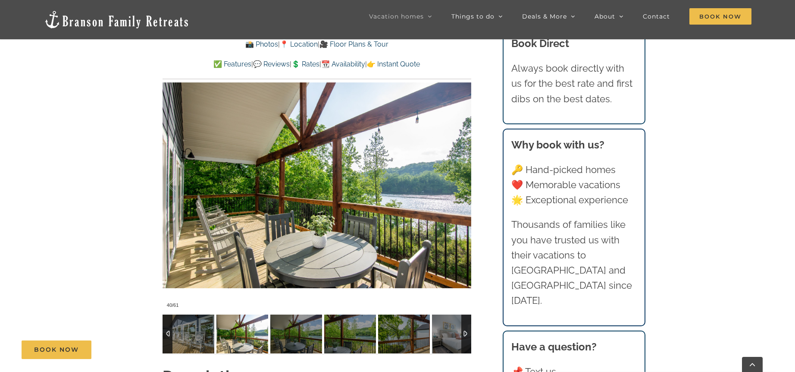
click at [467, 335] on div at bounding box center [466, 333] width 10 height 39
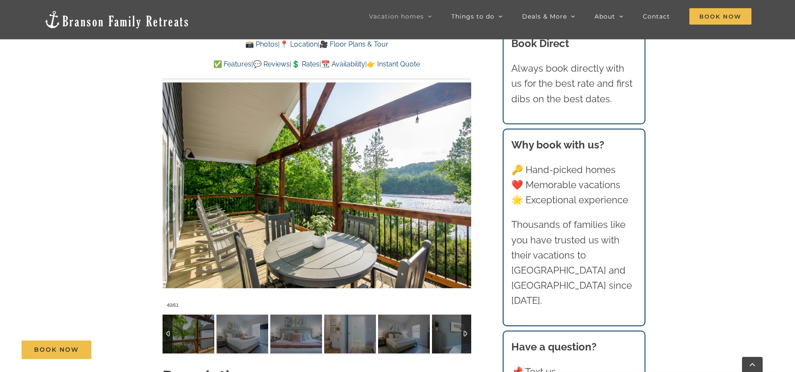
click at [466, 331] on div at bounding box center [466, 333] width 10 height 39
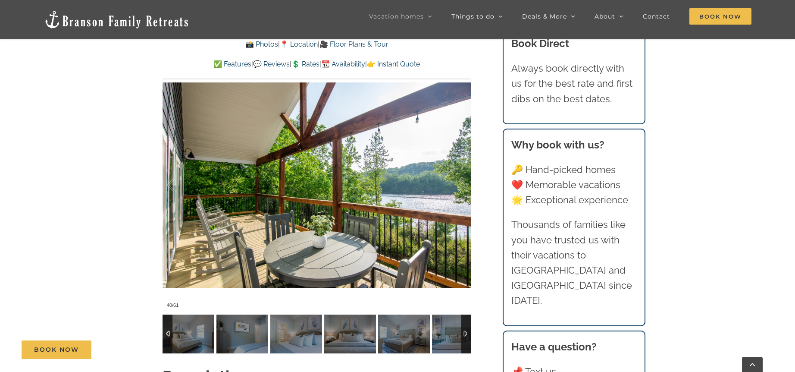
click at [466, 331] on div at bounding box center [466, 333] width 10 height 39
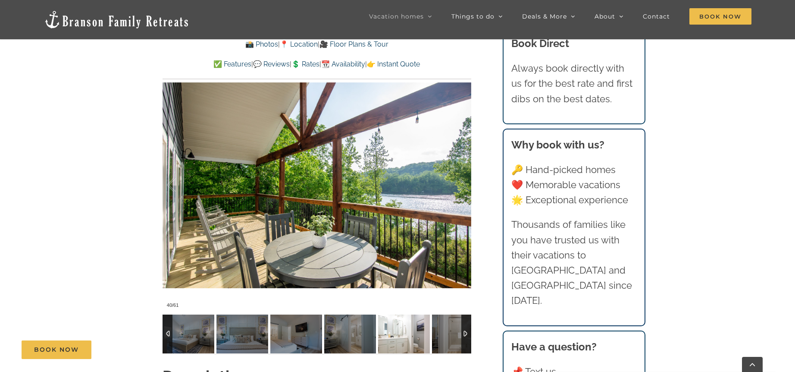
click at [389, 335] on img at bounding box center [404, 333] width 52 height 39
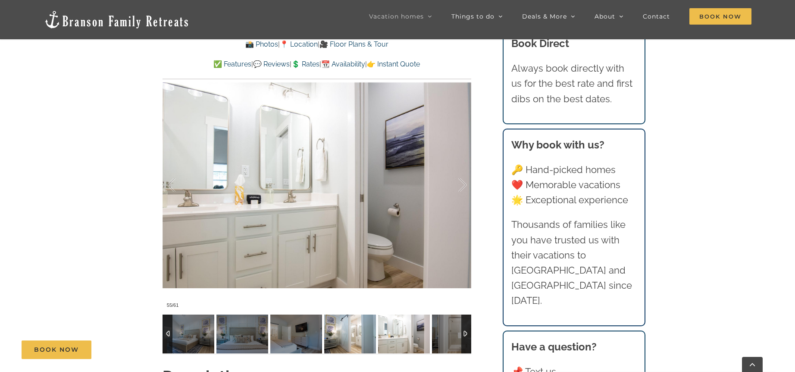
click at [344, 335] on img at bounding box center [350, 333] width 52 height 39
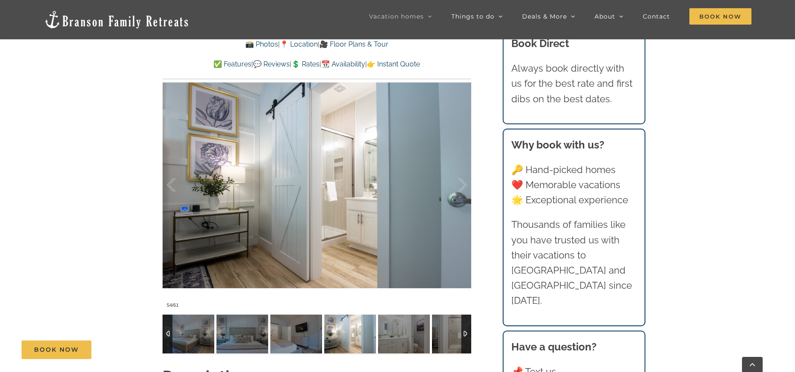
click at [468, 335] on div at bounding box center [466, 333] width 10 height 39
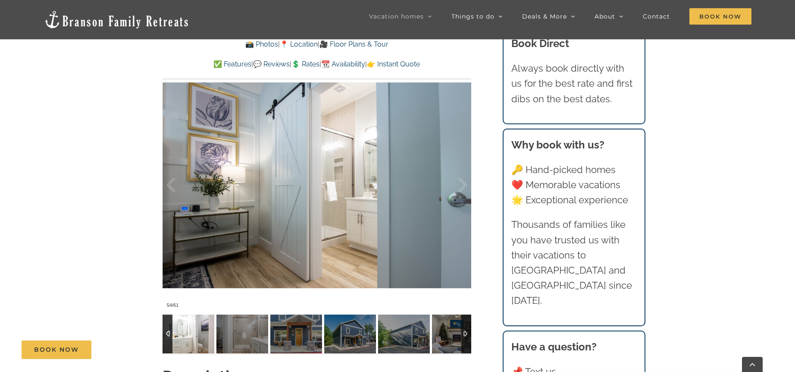
click at [175, 317] on img at bounding box center [189, 333] width 52 height 39
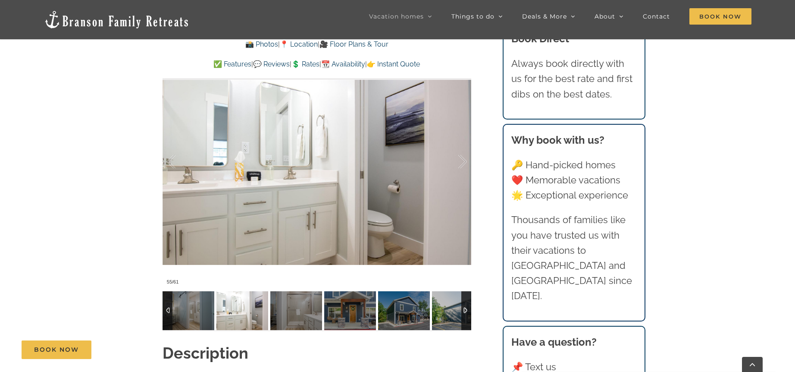
scroll to position [614, 0]
click at [463, 313] on div at bounding box center [466, 310] width 10 height 39
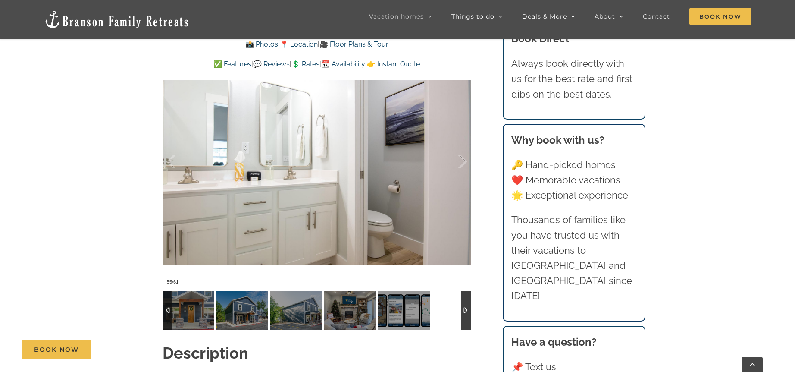
click at [464, 313] on div at bounding box center [466, 310] width 10 height 39
click at [466, 311] on div at bounding box center [466, 310] width 10 height 39
click at [169, 308] on div at bounding box center [168, 310] width 10 height 39
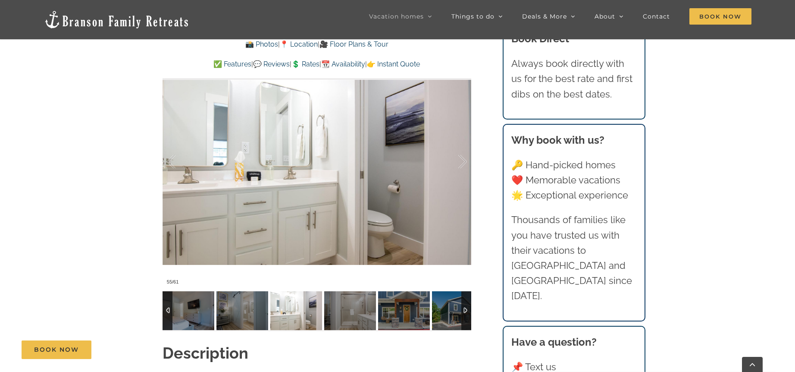
click at [169, 308] on div at bounding box center [168, 310] width 10 height 39
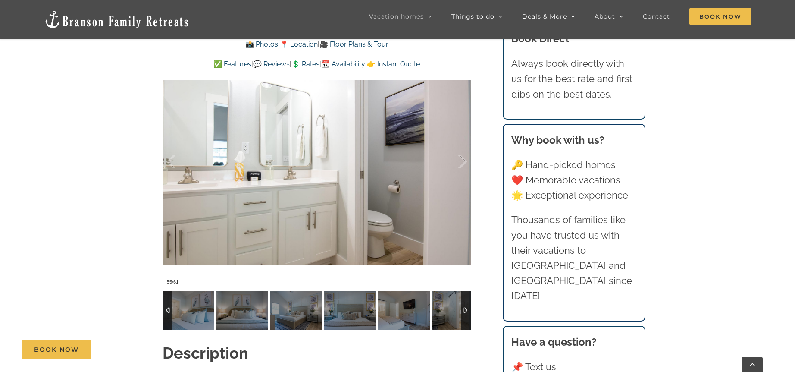
click at [169, 308] on div at bounding box center [168, 310] width 10 height 39
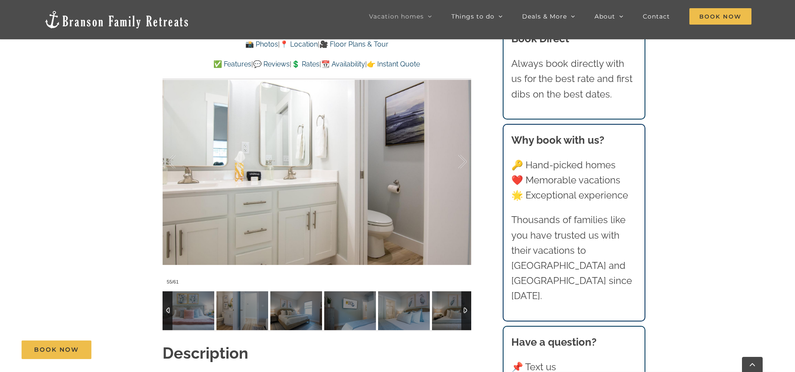
click at [169, 308] on div at bounding box center [168, 310] width 10 height 39
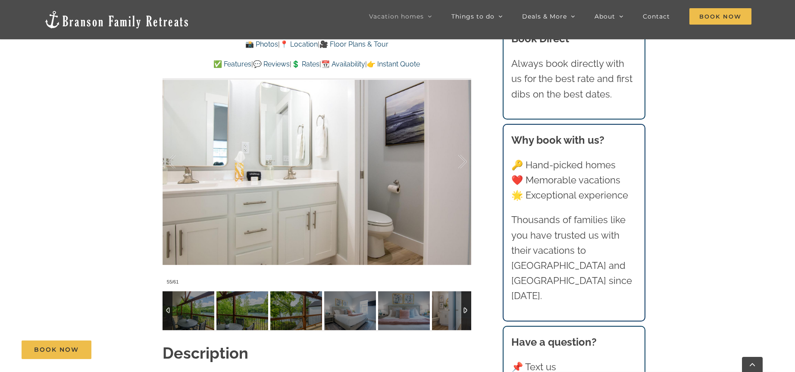
click at [169, 308] on div at bounding box center [168, 310] width 10 height 39
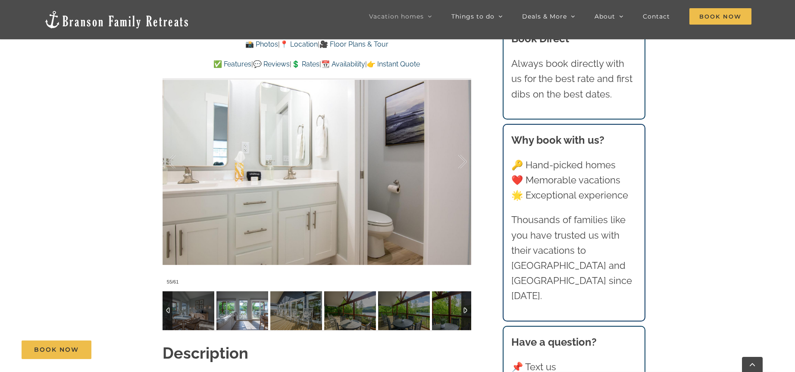
click at [251, 315] on img at bounding box center [242, 310] width 52 height 39
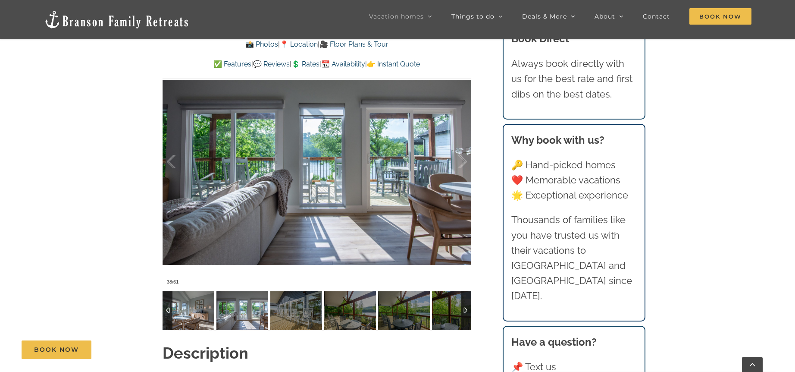
click at [198, 308] on img at bounding box center [189, 310] width 52 height 39
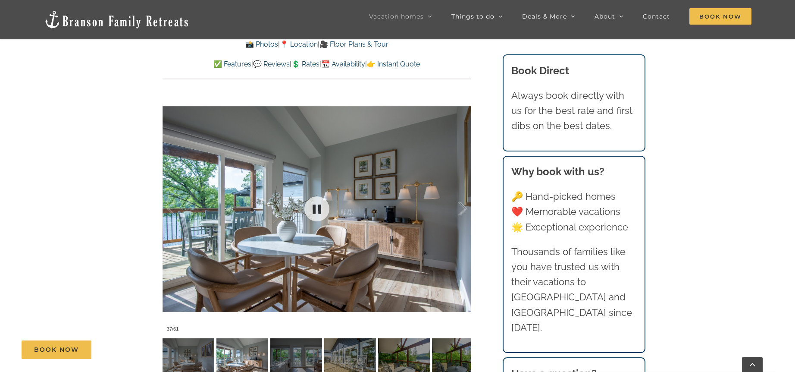
scroll to position [568, 0]
